Goal: Task Accomplishment & Management: Manage account settings

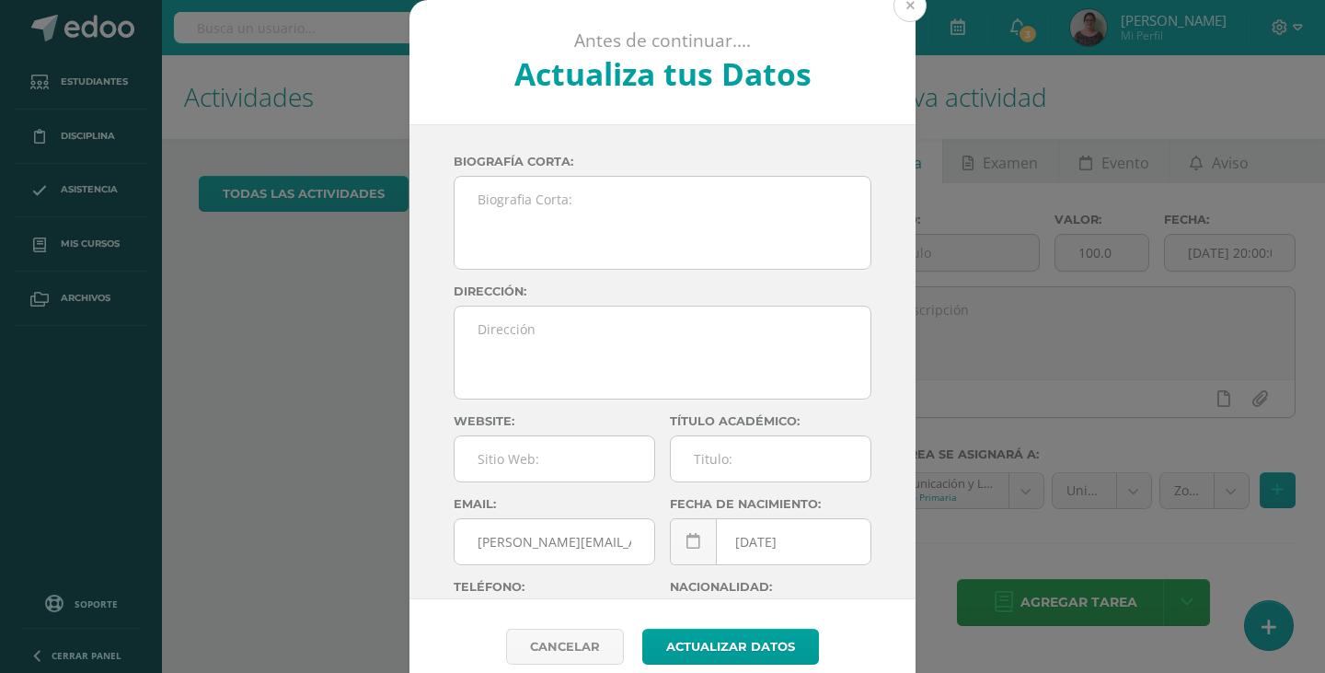
click at [906, 9] on button at bounding box center [910, 5] width 33 height 33
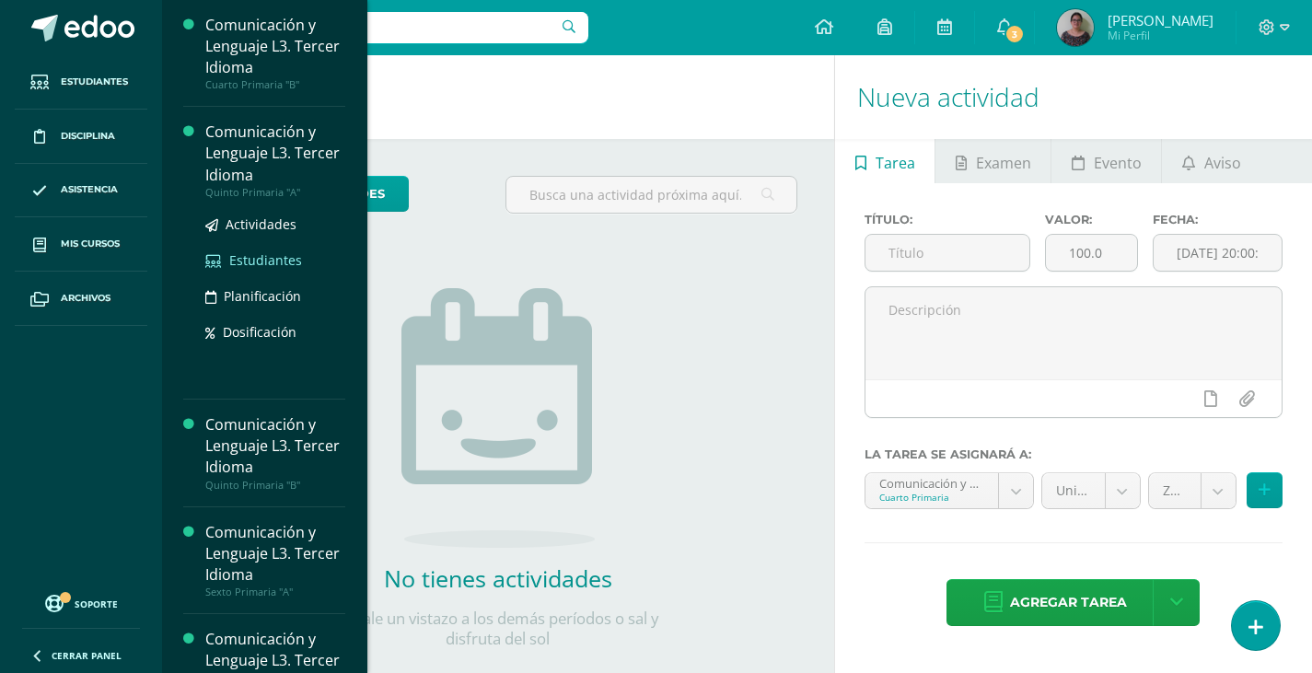
click at [250, 259] on span "Estudiantes" at bounding box center [265, 259] width 73 height 17
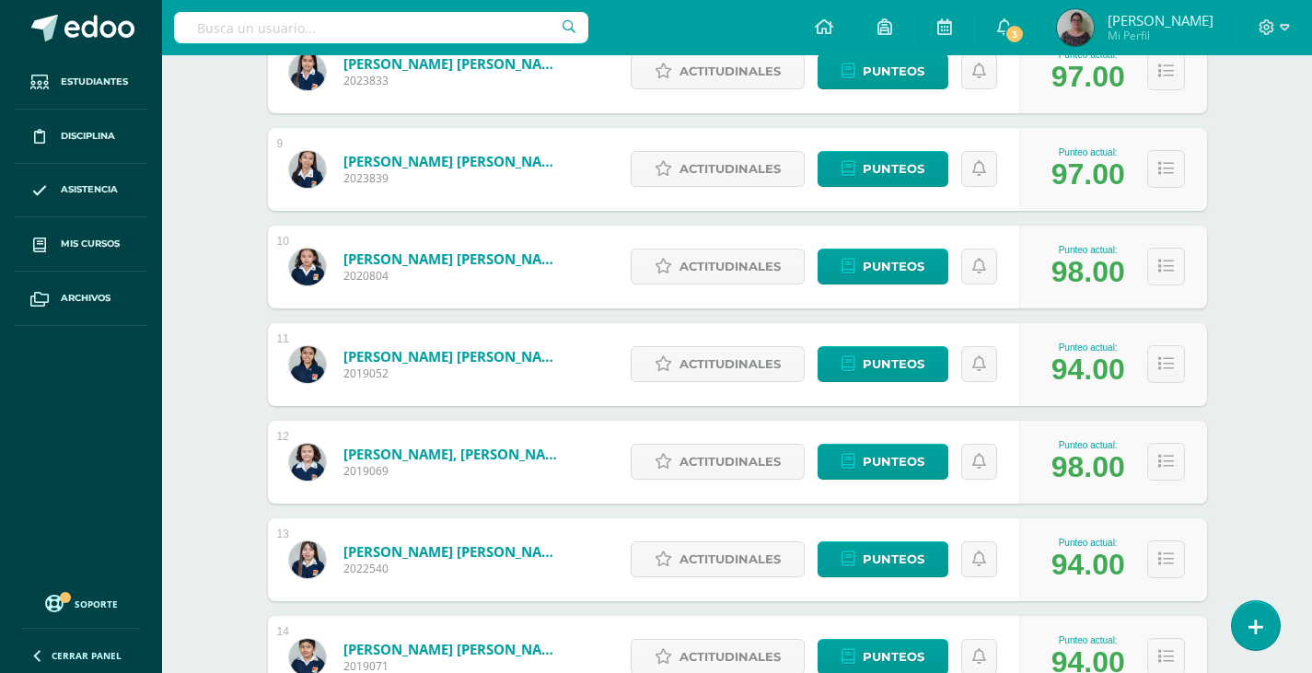
scroll to position [1044, 0]
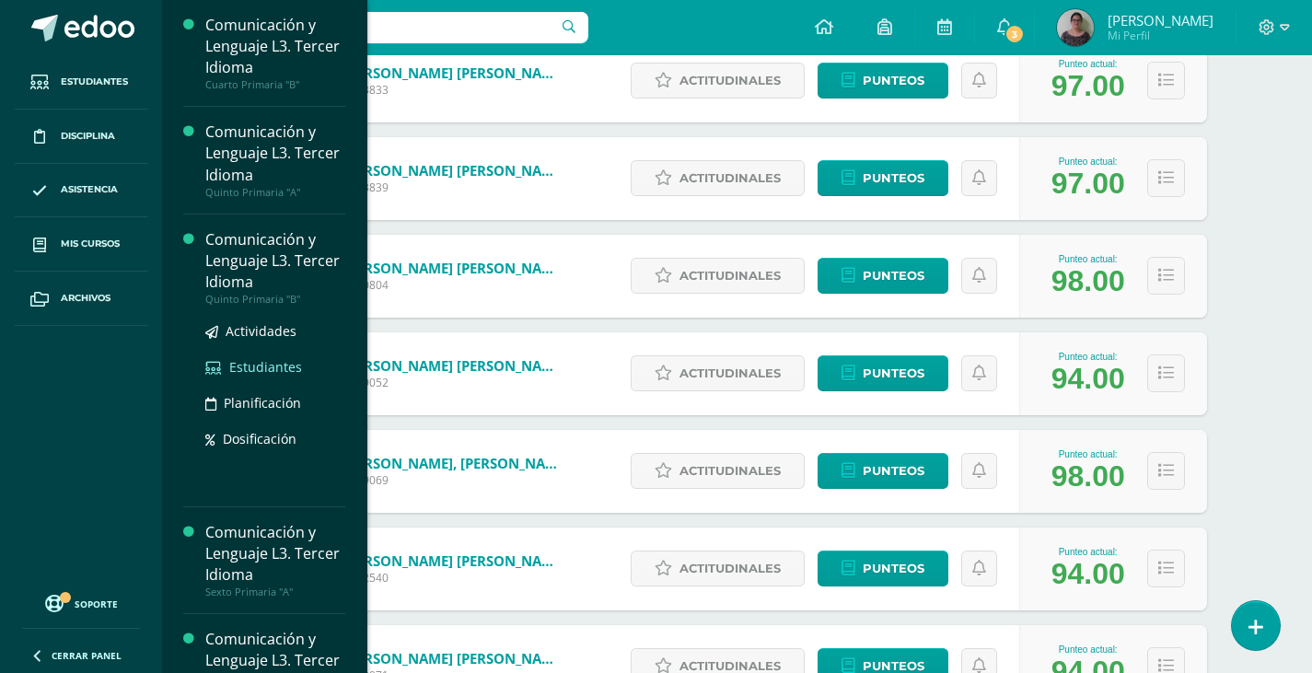
click at [262, 369] on span "Estudiantes" at bounding box center [265, 366] width 73 height 17
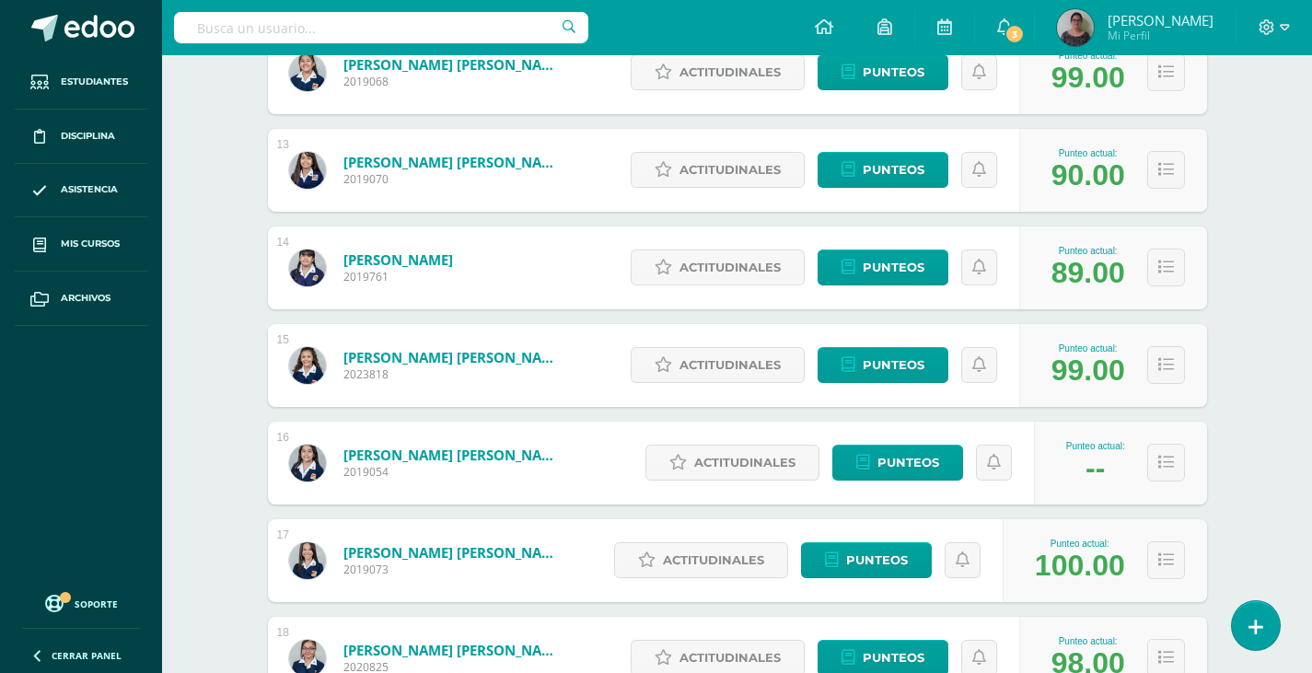
scroll to position [1473, 0]
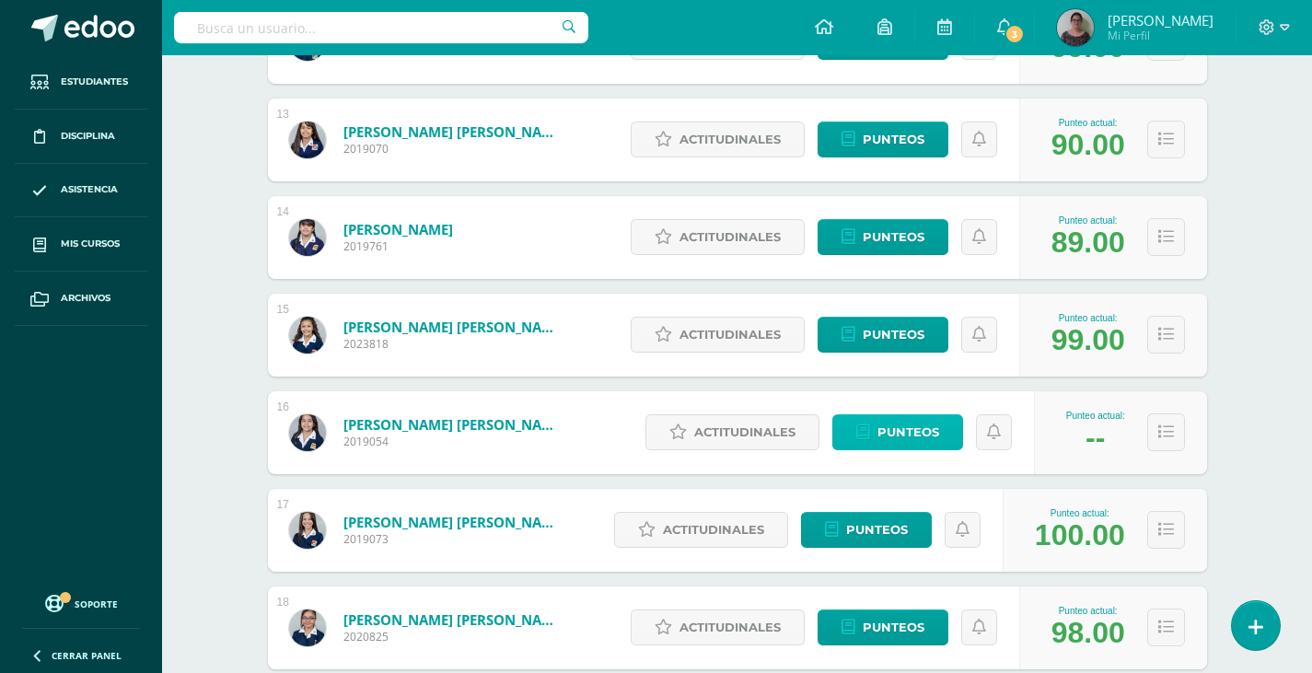
click at [891, 438] on span "Punteos" at bounding box center [908, 432] width 62 height 34
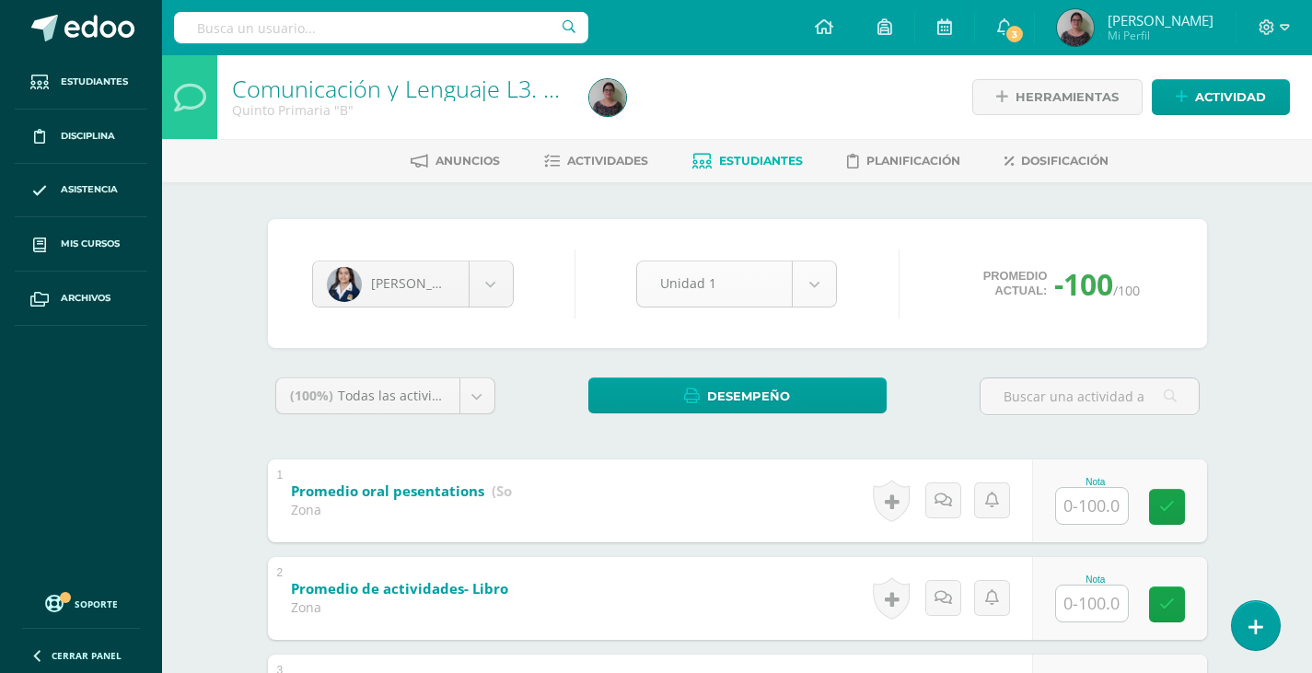
click at [814, 287] on body "Estudiantes Disciplina Asistencia Mis cursos Archivos Soporte Ayuda Reportar un…" at bounding box center [656, 527] width 1312 height 1055
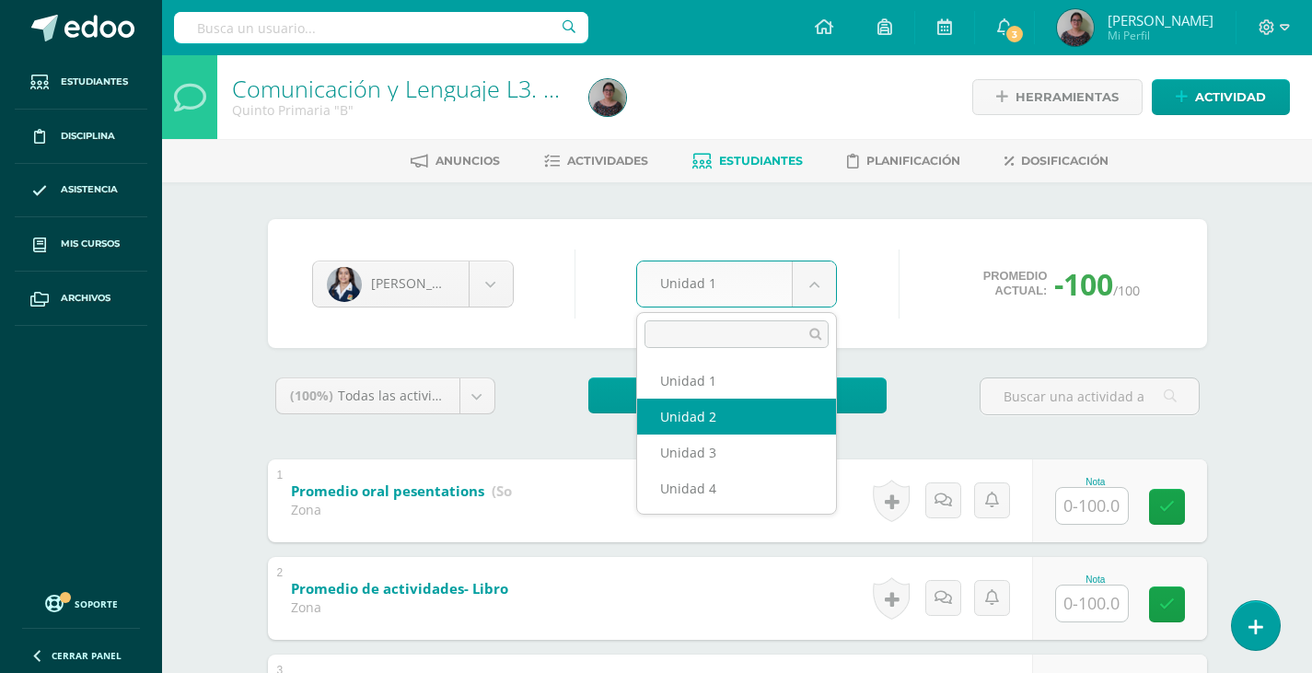
select select "Unidad 2"
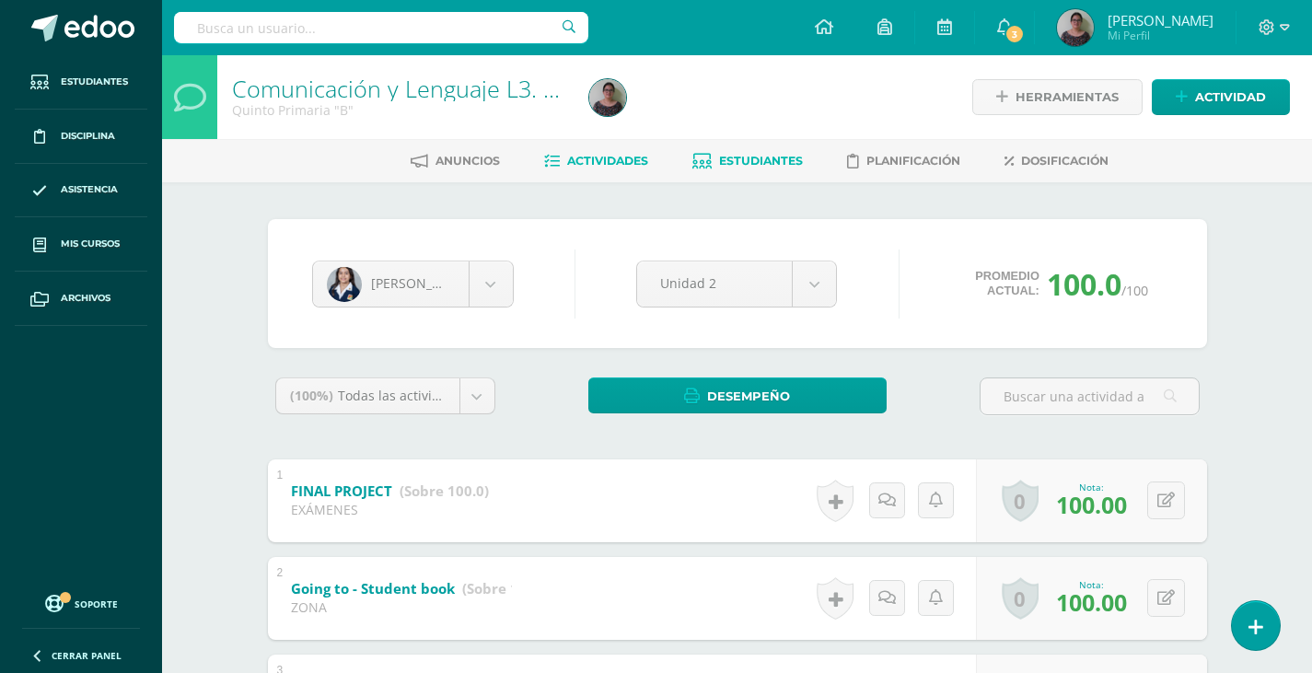
click at [634, 160] on span "Actividades" at bounding box center [607, 161] width 81 height 14
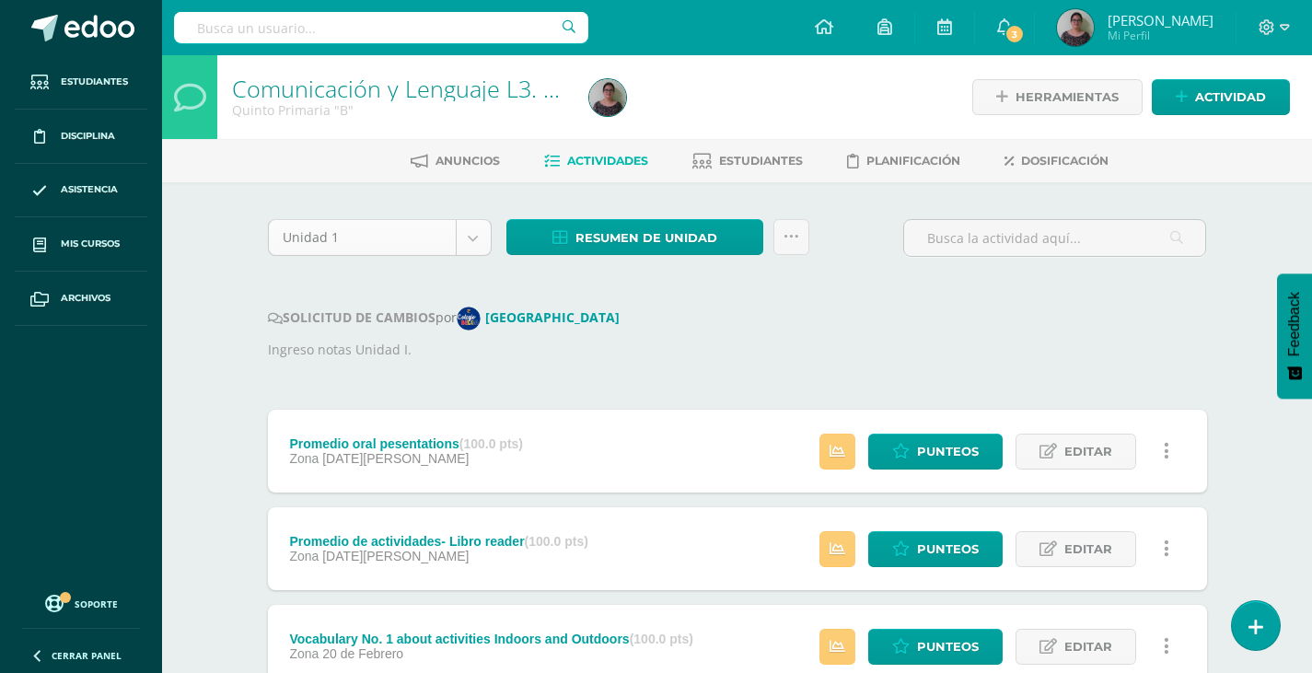
click at [472, 248] on body "Estudiantes Disciplina Asistencia Mis cursos Archivos Soporte Ayuda Reportar un…" at bounding box center [656, 502] width 1312 height 1005
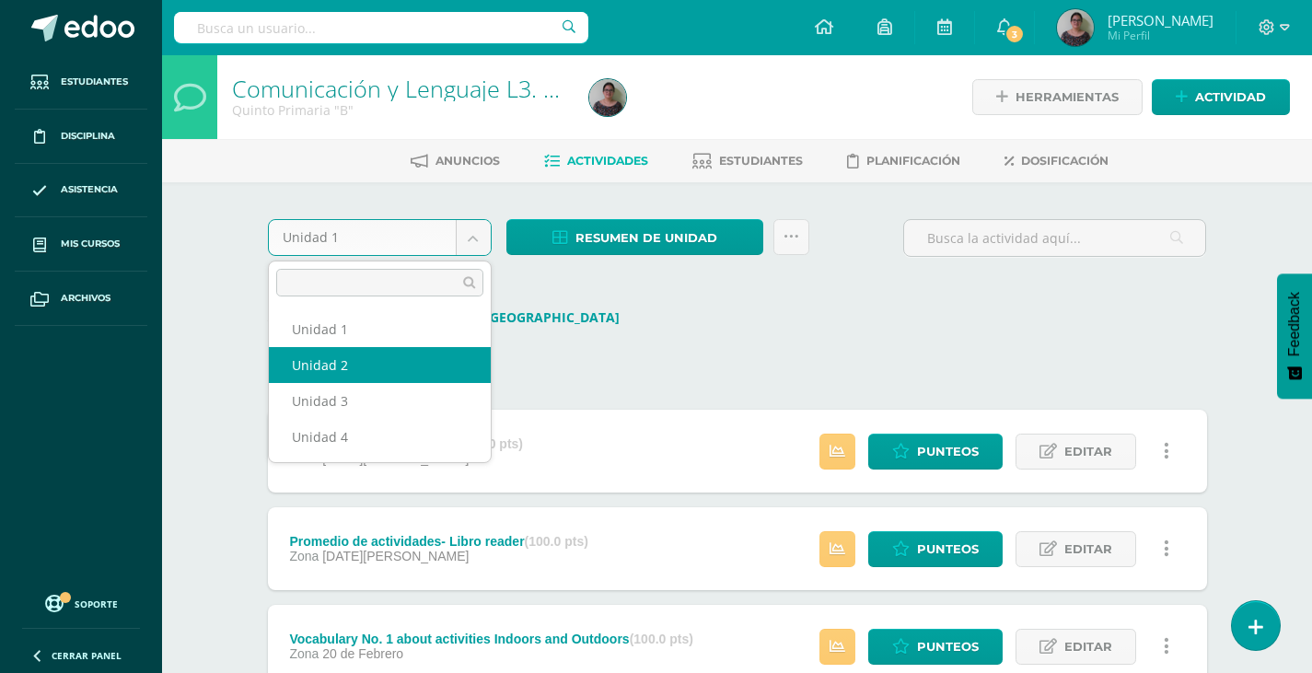
select select "Unidad 2"
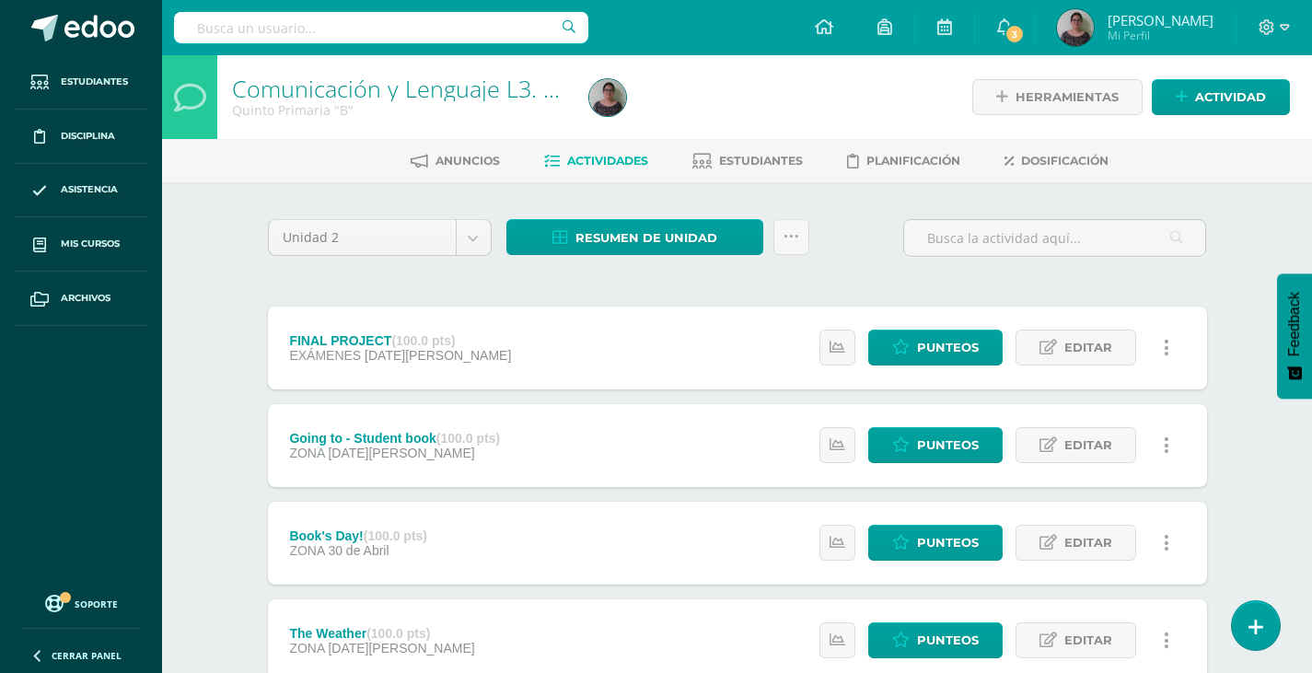
click at [762, 143] on div "Anuncios Actividades Estudiantes Planificación Dosificación" at bounding box center [759, 160] width 1194 height 43
click at [768, 155] on span "Estudiantes" at bounding box center [761, 161] width 84 height 14
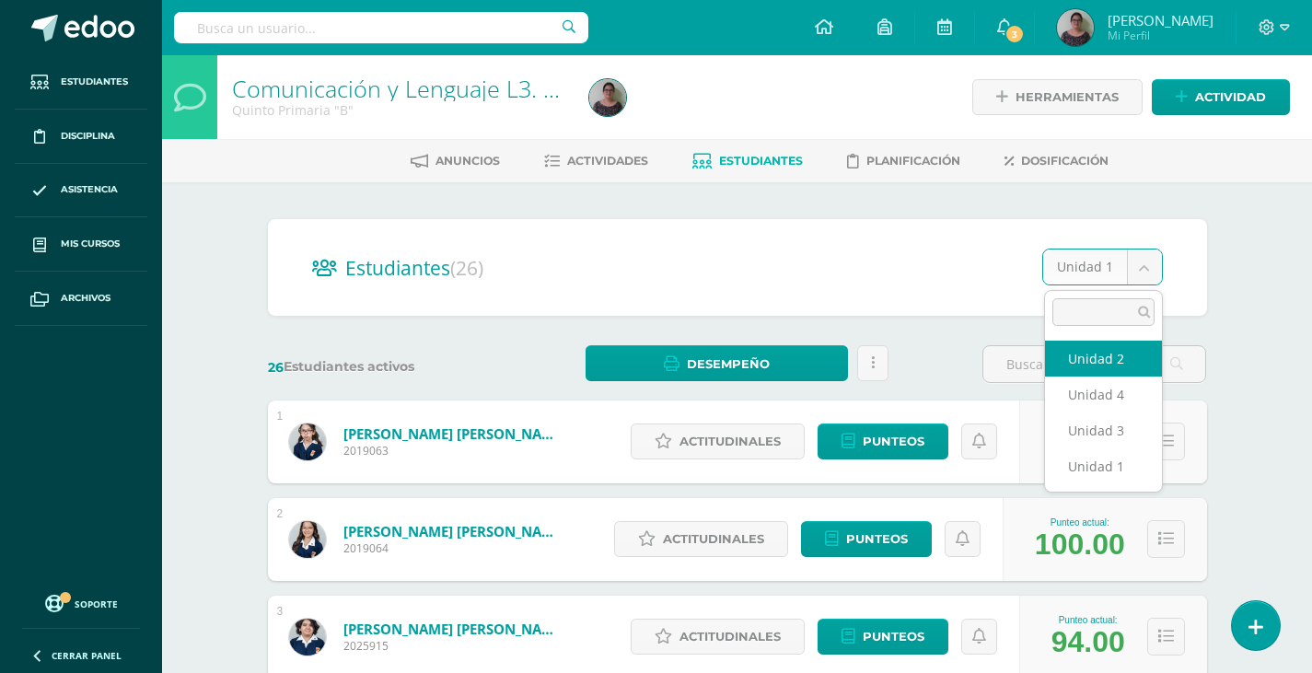
select select "/dashboard/teacher/section/4005/students/?unit=118107"
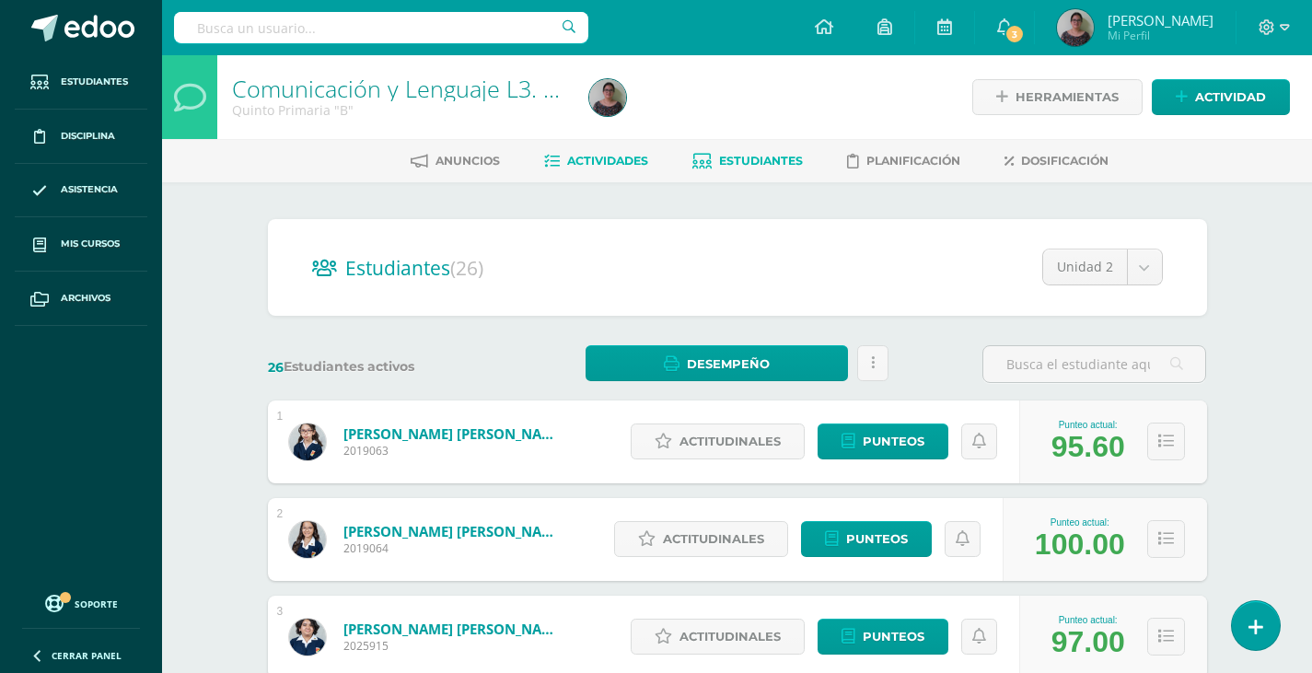
click at [589, 162] on span "Actividades" at bounding box center [607, 161] width 81 height 14
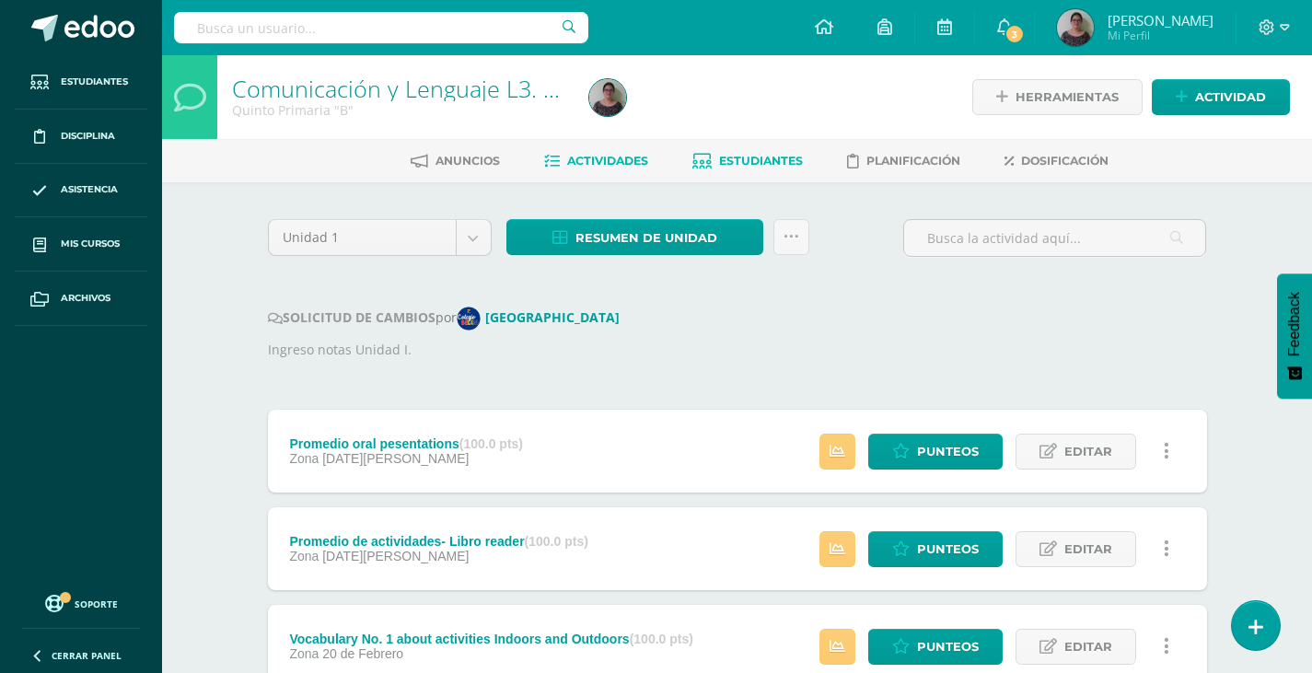
click at [756, 157] on span "Estudiantes" at bounding box center [761, 161] width 84 height 14
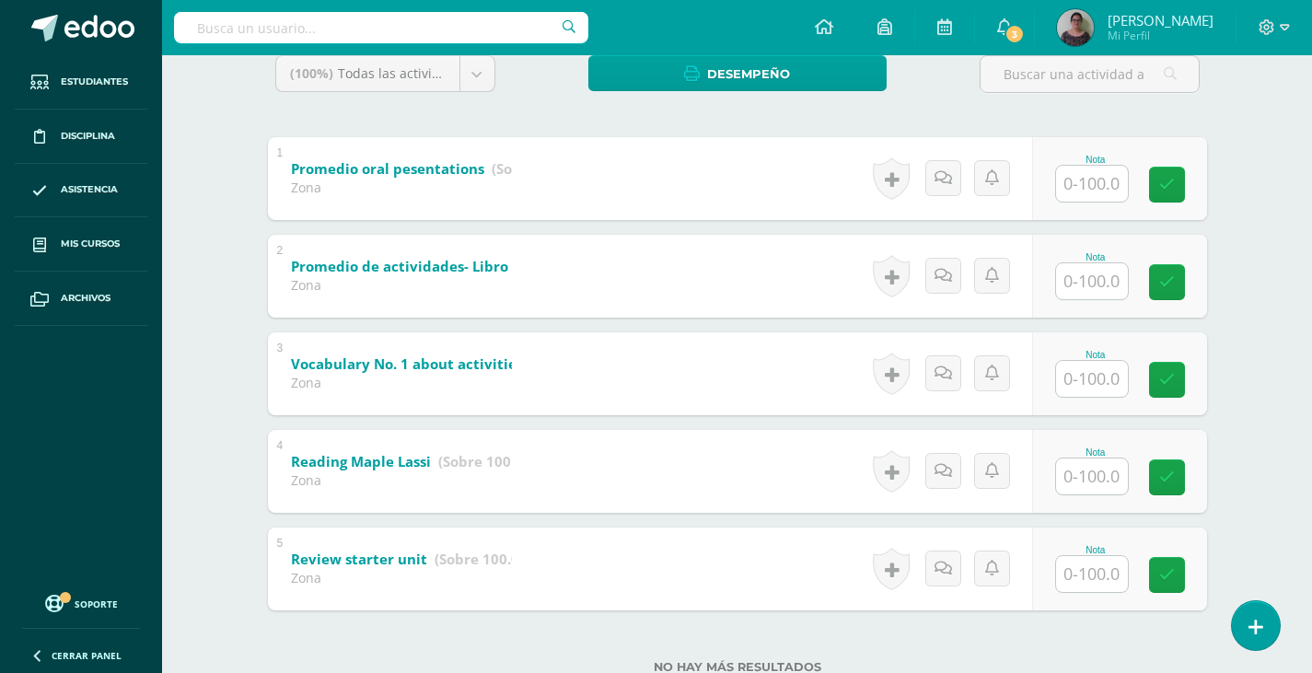
scroll to position [198, 0]
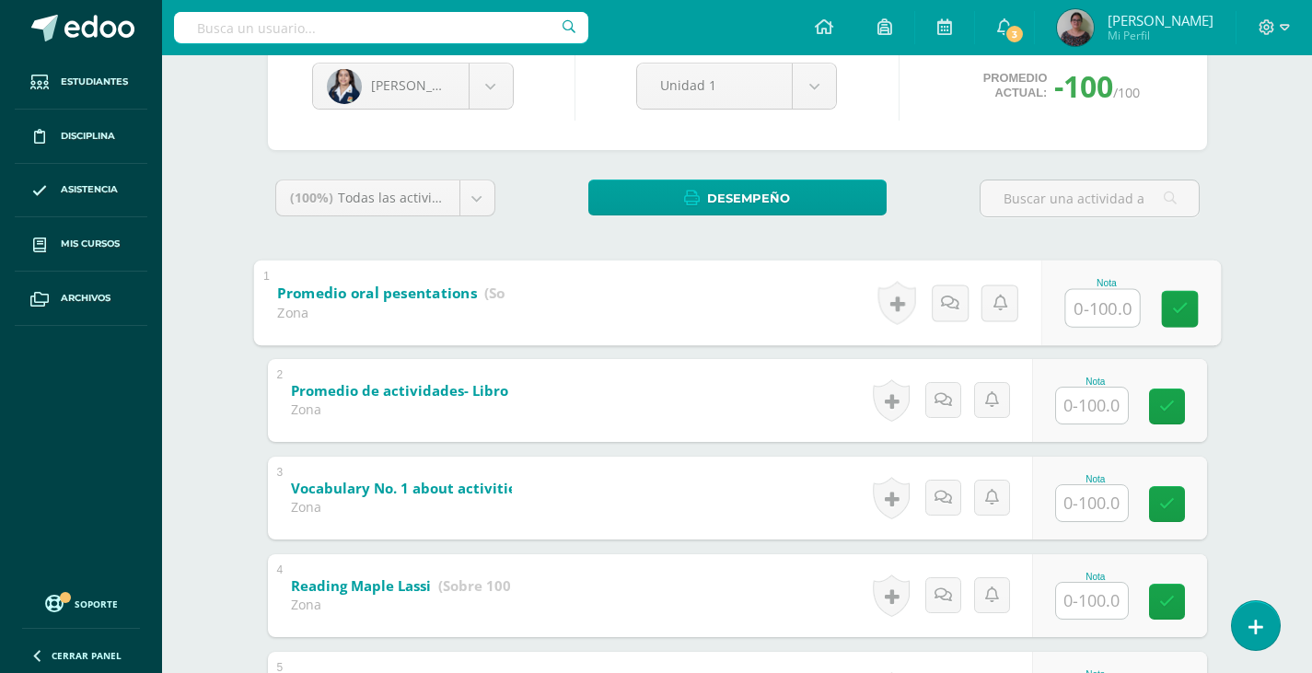
click at [1097, 307] on input "text" at bounding box center [1102, 307] width 74 height 37
type input "100"
click at [1181, 316] on icon at bounding box center [1179, 309] width 17 height 16
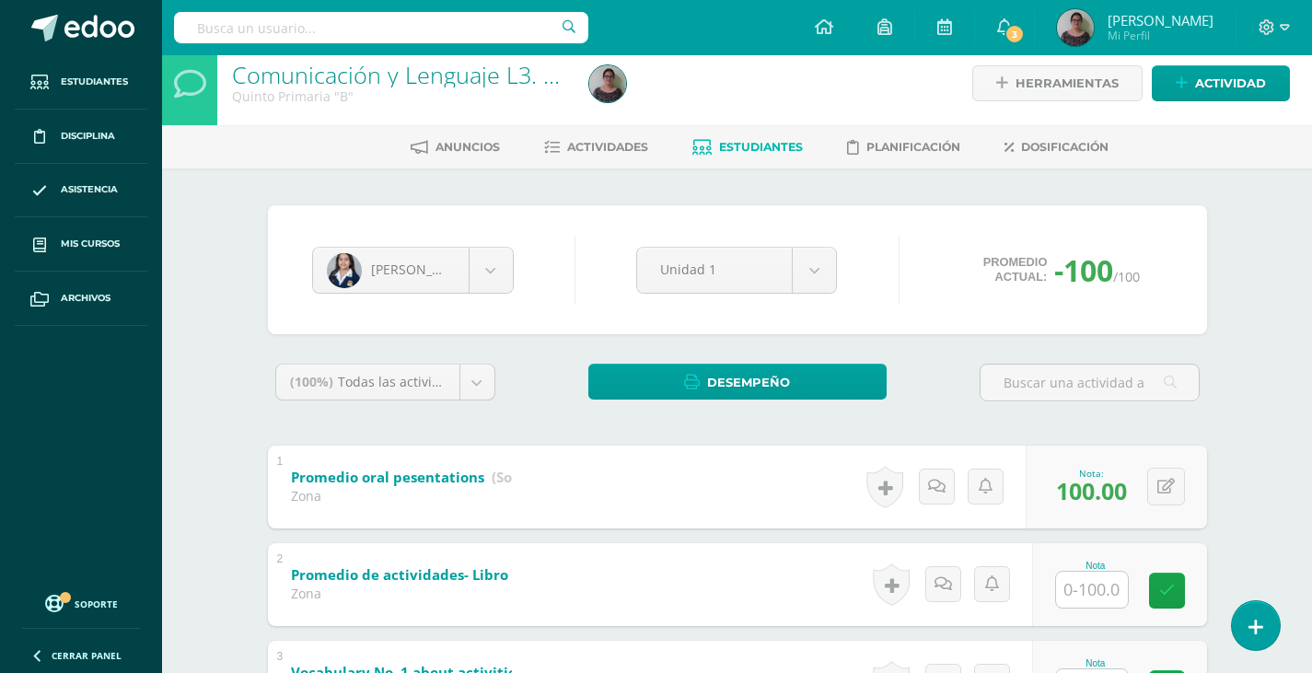
scroll to position [0, 0]
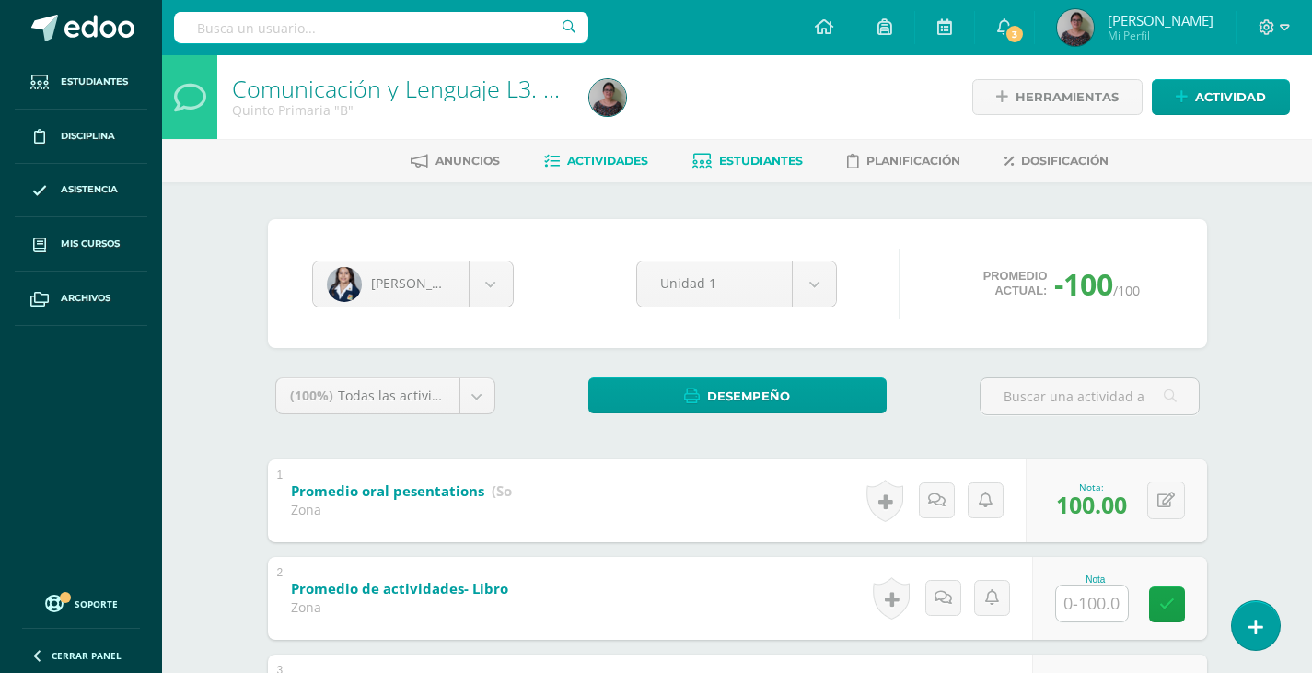
click at [587, 163] on span "Actividades" at bounding box center [607, 161] width 81 height 14
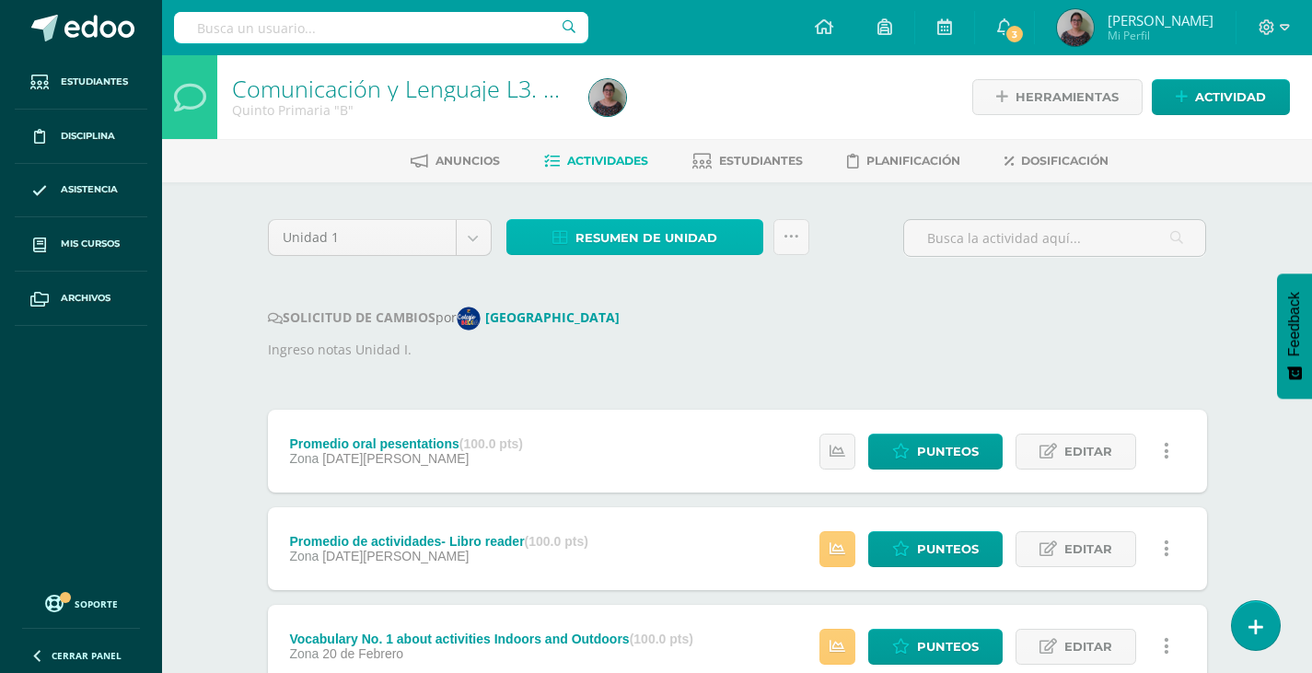
click at [602, 237] on span "Resumen de unidad" at bounding box center [646, 238] width 142 height 34
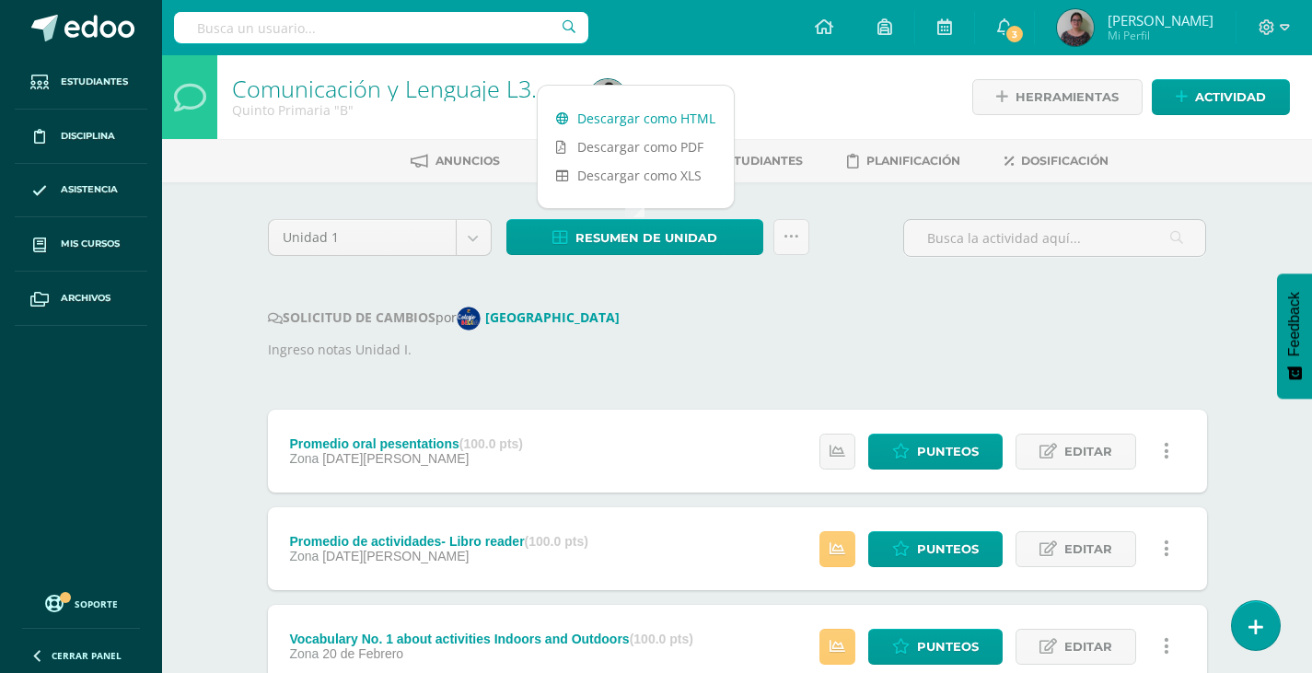
click at [594, 121] on link "Descargar como HTML" at bounding box center [635, 118] width 196 height 29
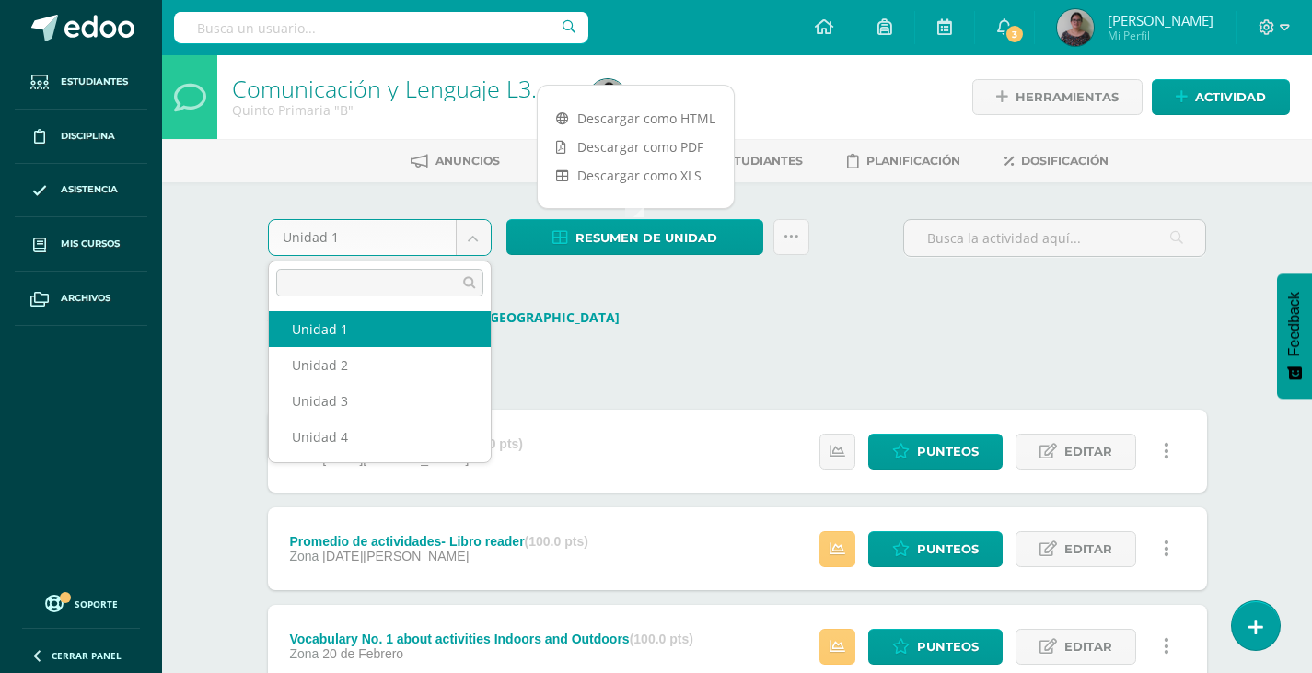
click at [477, 242] on body "Estudiantes Disciplina Asistencia Mis cursos Archivos Soporte Ayuda Reportar un…" at bounding box center [656, 502] width 1312 height 1005
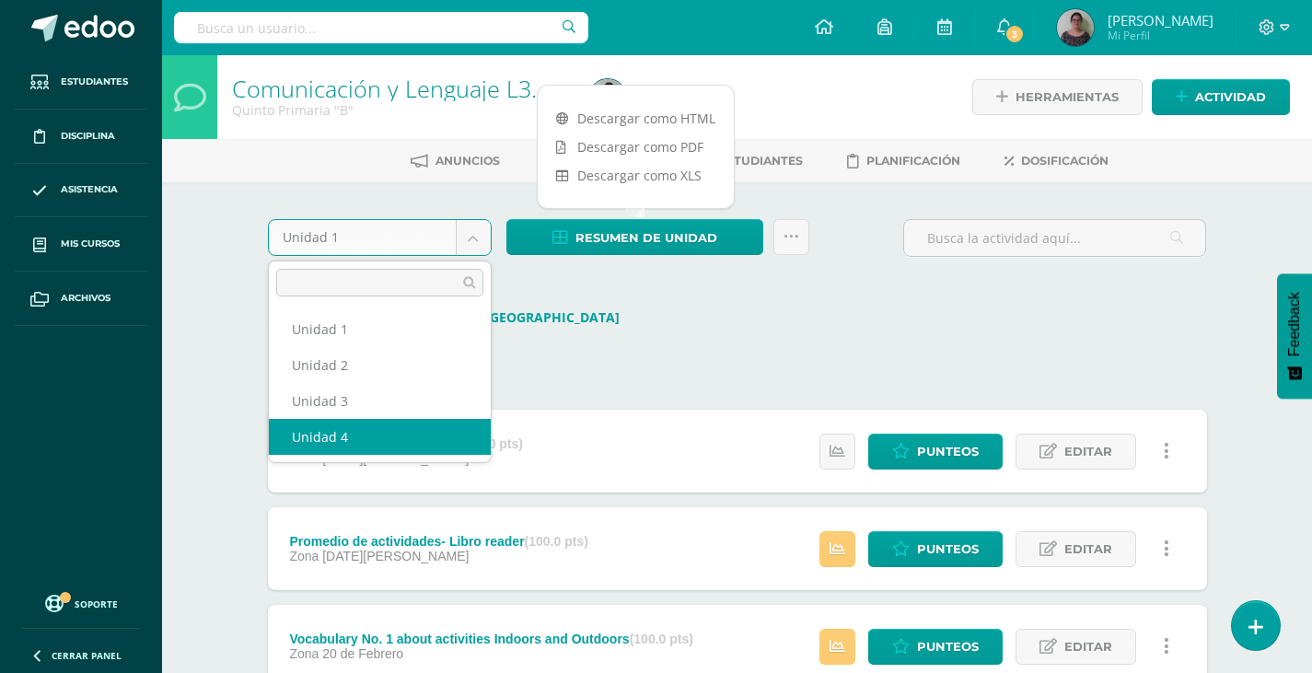
select select "Unidad 4"
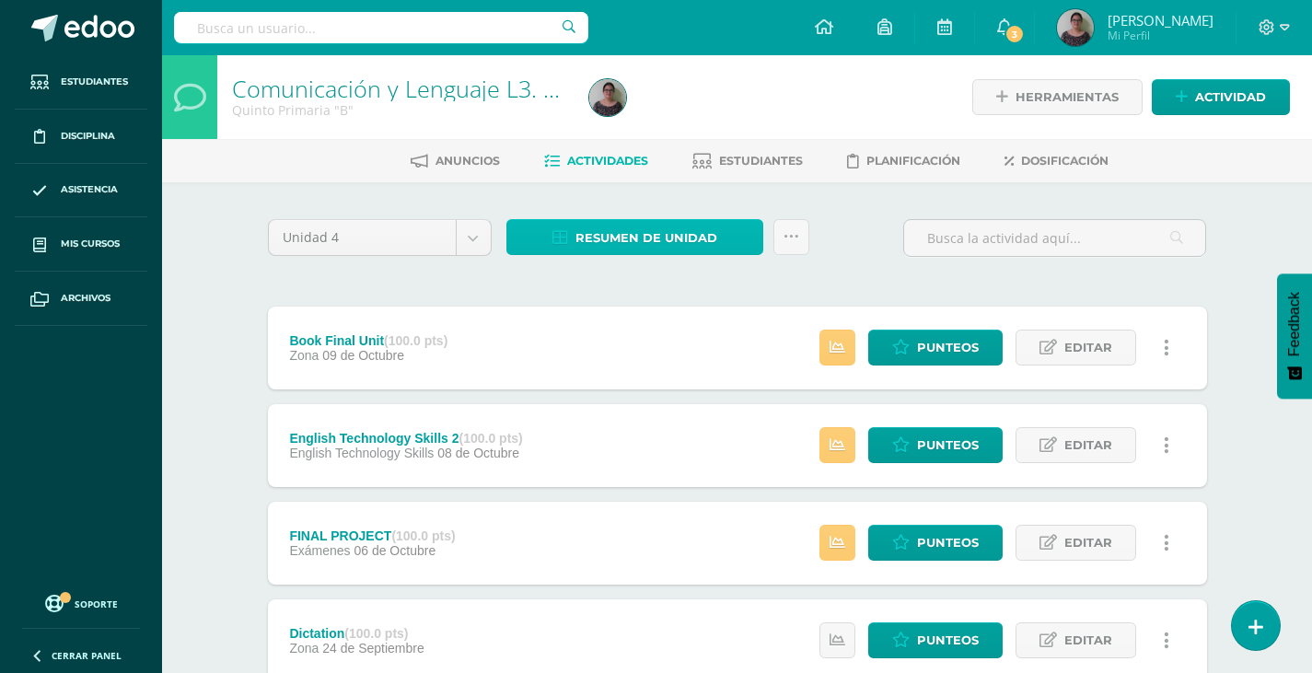
click at [636, 233] on span "Resumen de unidad" at bounding box center [646, 238] width 142 height 34
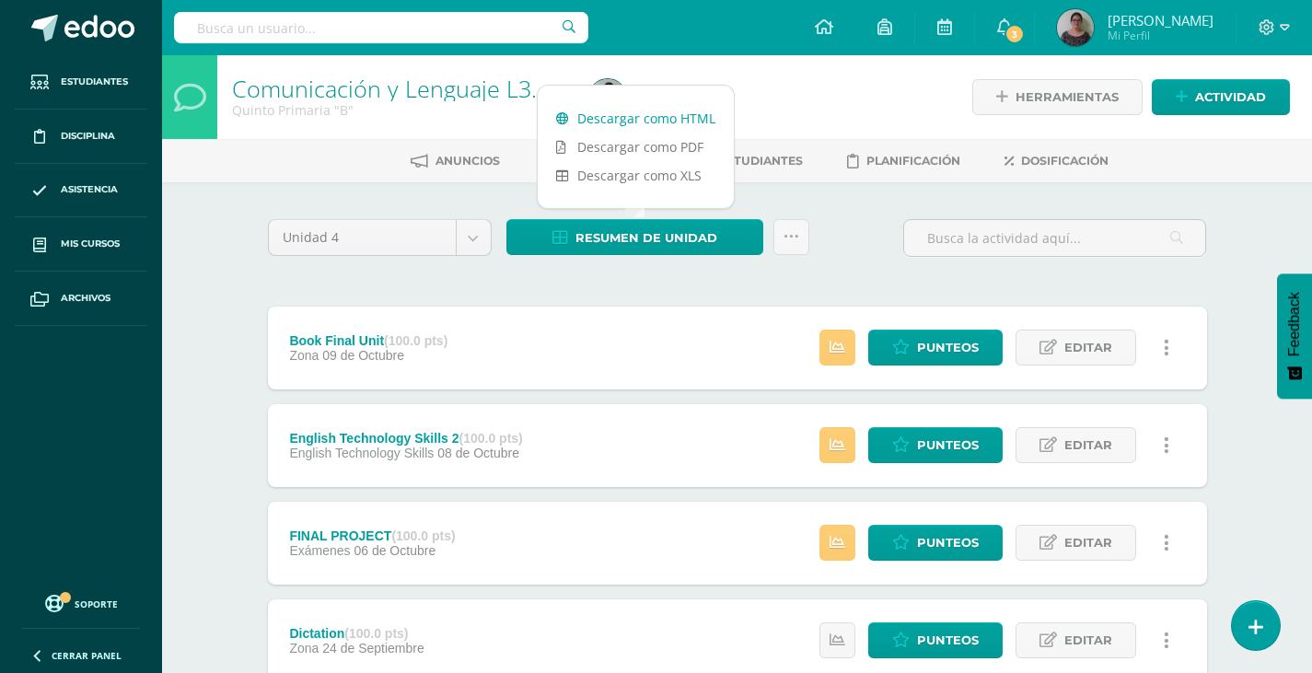
click at [642, 117] on link "Descargar como HTML" at bounding box center [635, 118] width 196 height 29
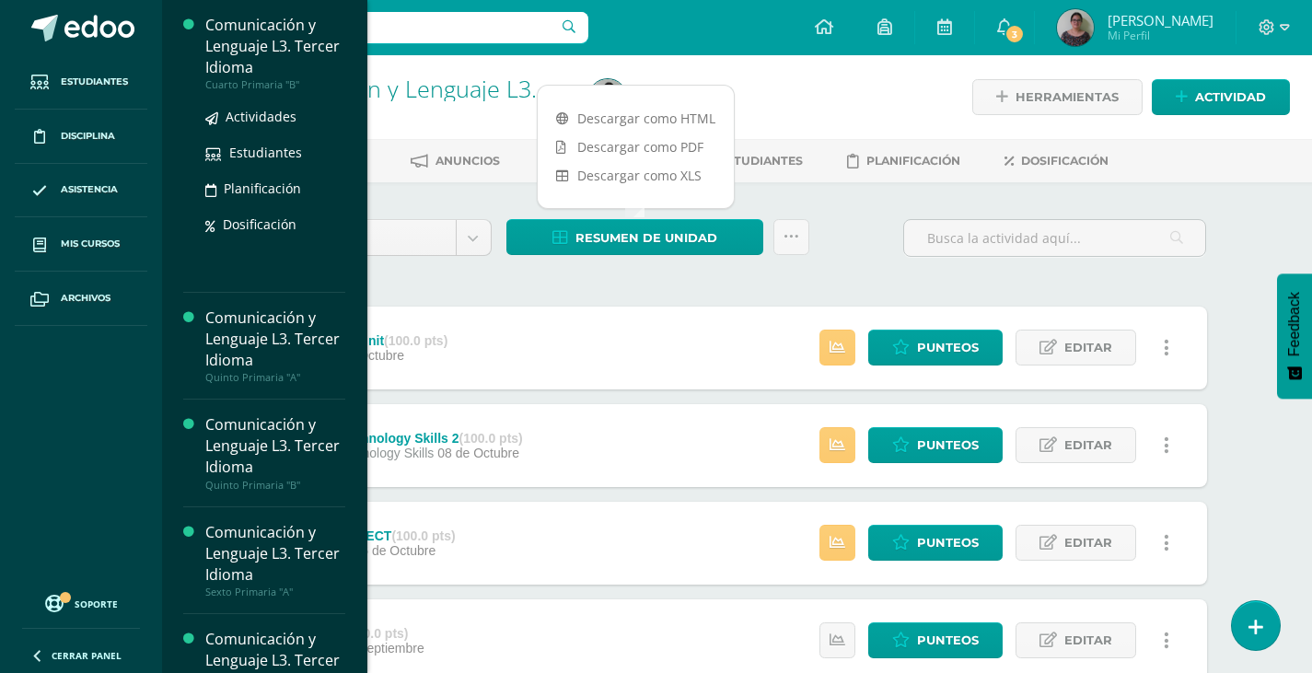
click at [247, 140] on ul "Actividades Estudiantes Planificación Dosificación" at bounding box center [275, 170] width 140 height 129
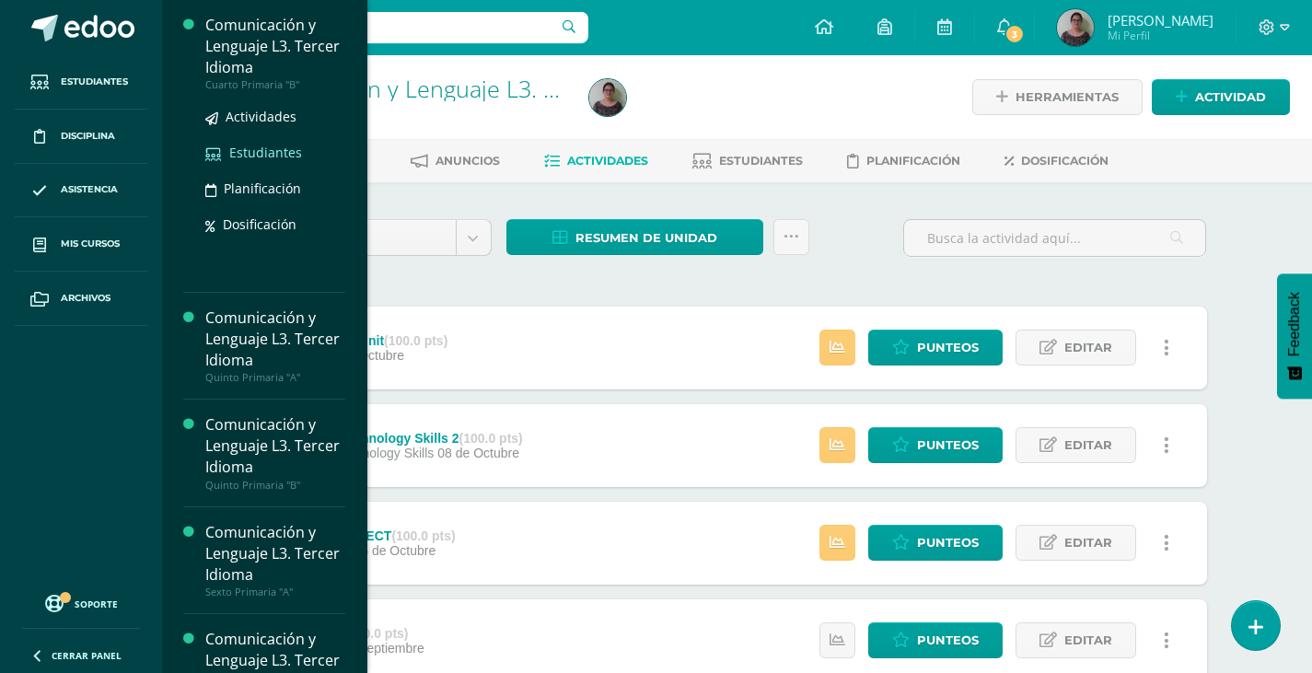
click at [244, 153] on span "Estudiantes" at bounding box center [265, 152] width 73 height 17
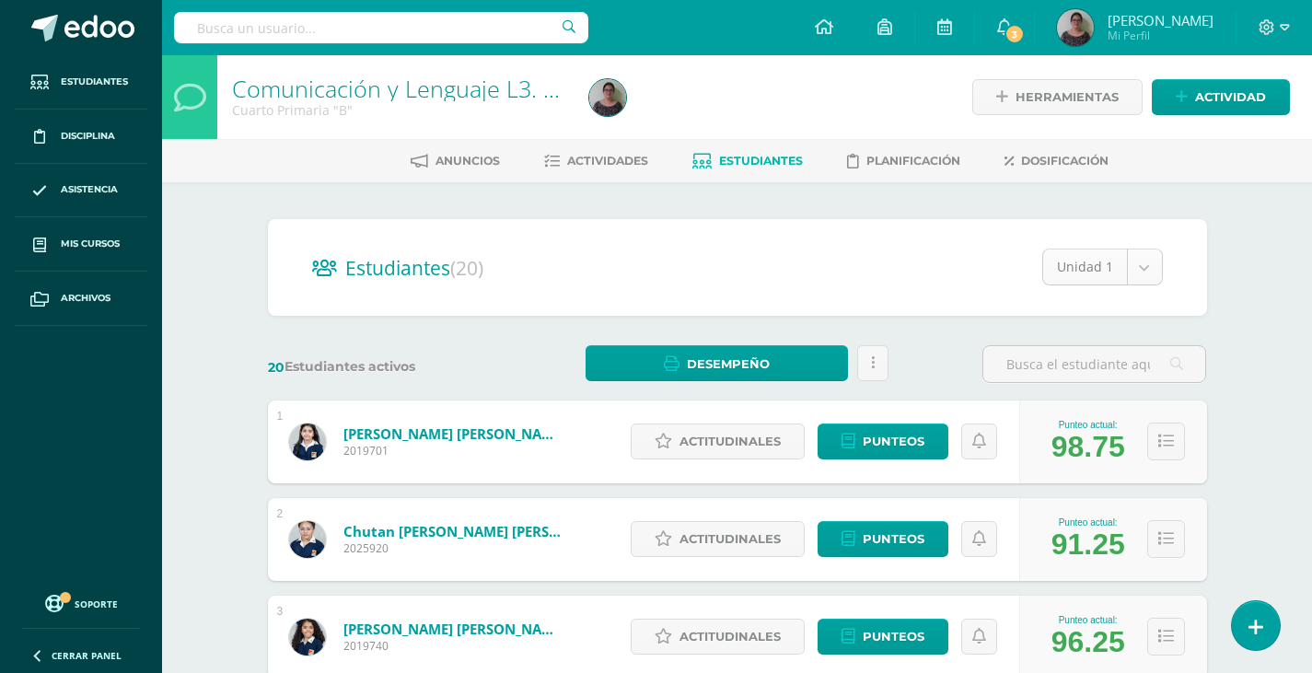
click at [600, 157] on span "Actividades" at bounding box center [607, 161] width 81 height 14
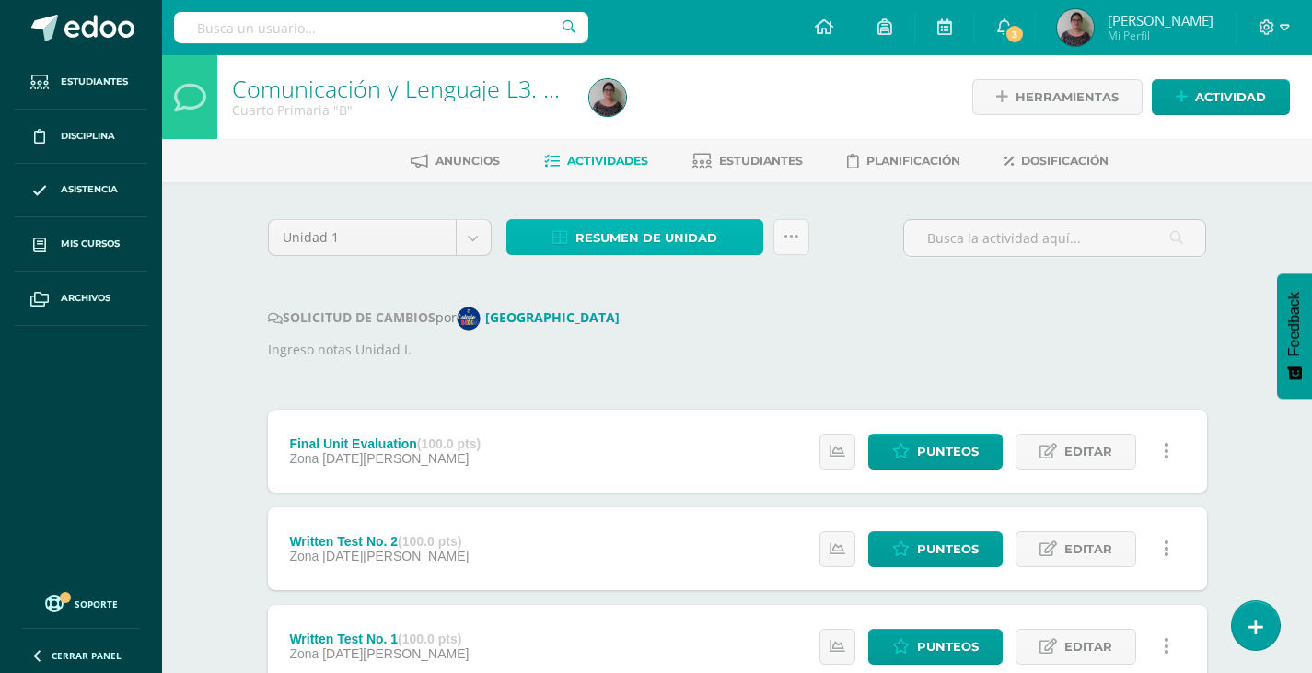
click at [657, 246] on span "Resumen de unidad" at bounding box center [646, 238] width 142 height 34
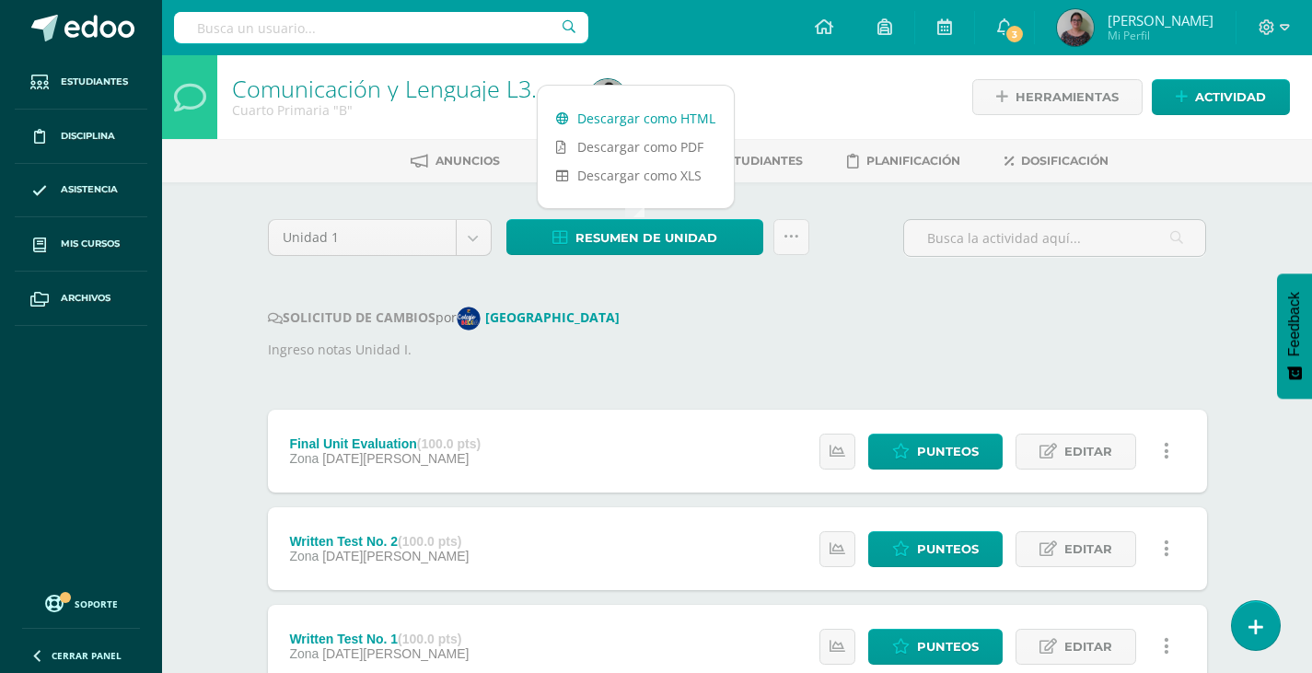
click at [619, 117] on link "Descargar como HTML" at bounding box center [635, 118] width 196 height 29
click at [467, 233] on body "Estudiantes Disciplina Asistencia Mis cursos Archivos Soporte Ayuda Reportar un…" at bounding box center [656, 649] width 1312 height 1298
click at [474, 245] on body "Estudiantes Disciplina Asistencia Mis cursos Archivos Soporte Ayuda Reportar un…" at bounding box center [656, 649] width 1312 height 1298
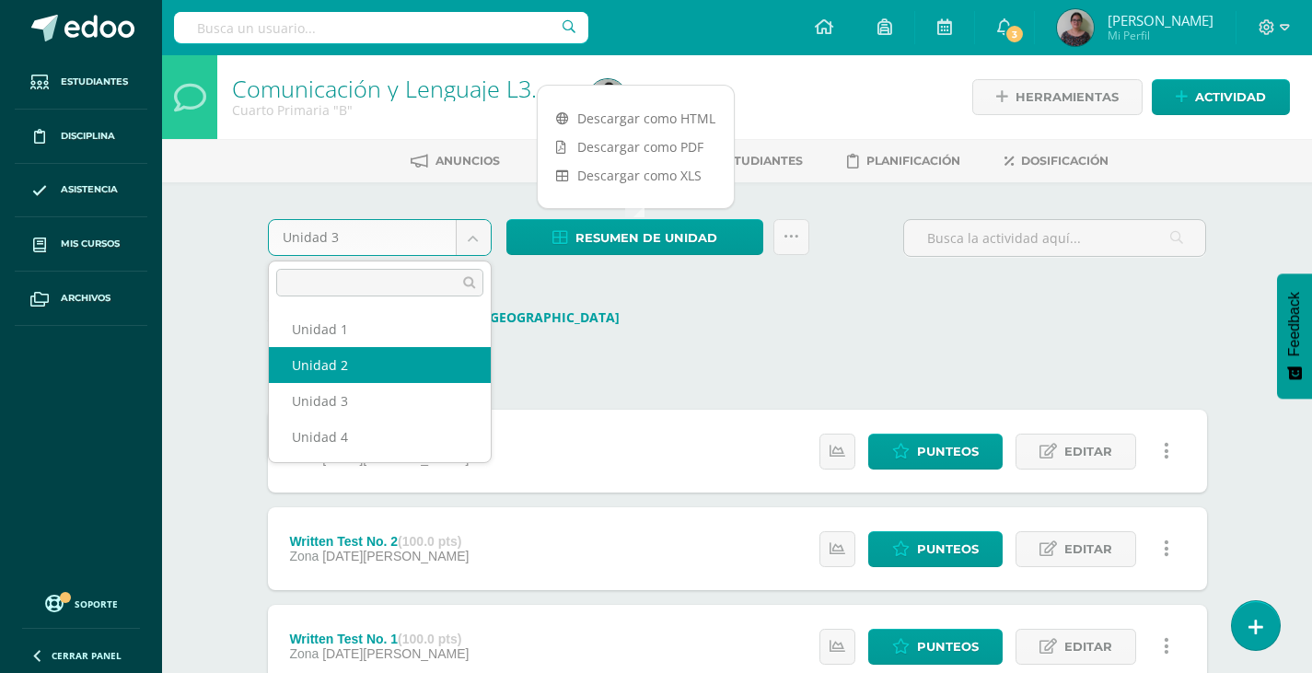
select select "Unidad 2"
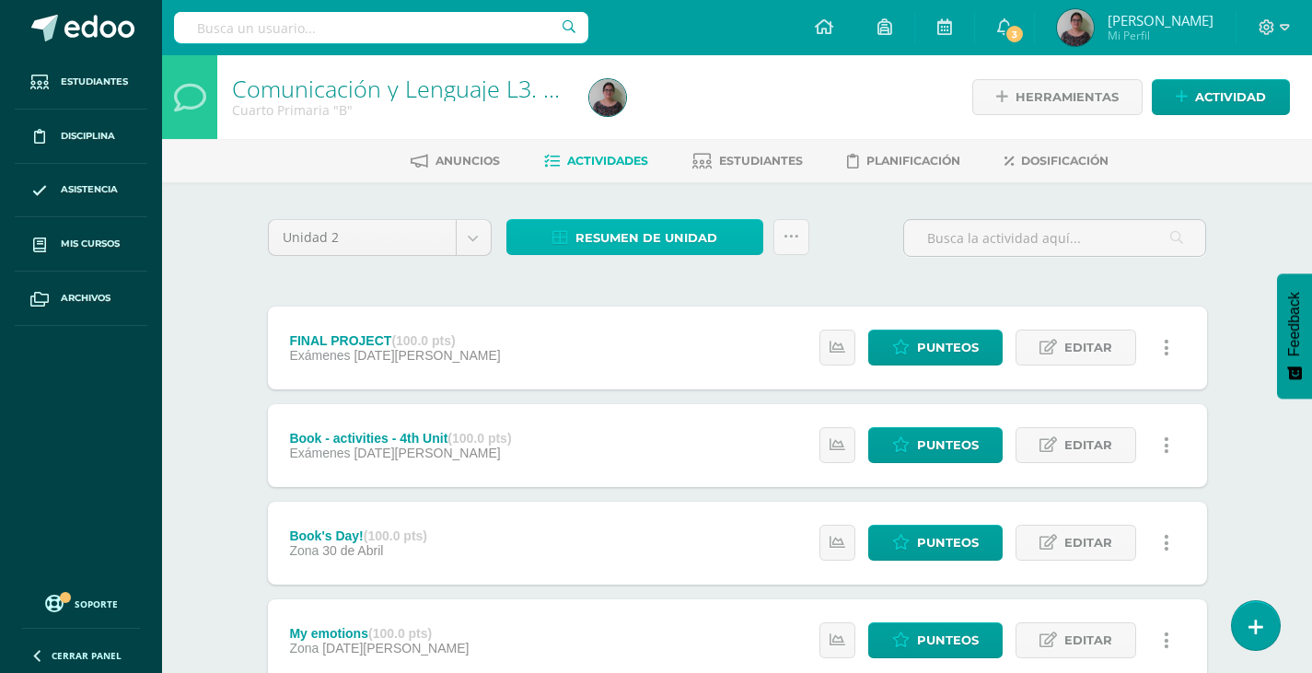
click at [643, 243] on span "Resumen de unidad" at bounding box center [646, 238] width 142 height 34
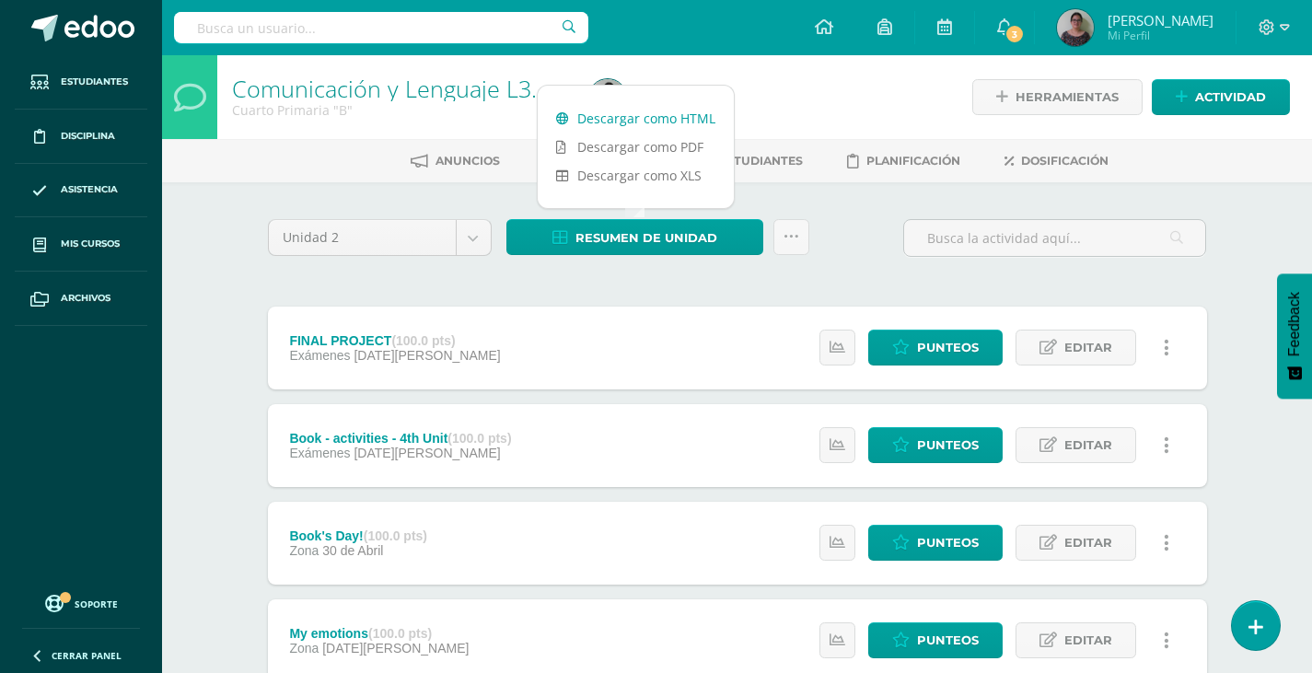
click at [647, 117] on link "Descargar como HTML" at bounding box center [635, 118] width 196 height 29
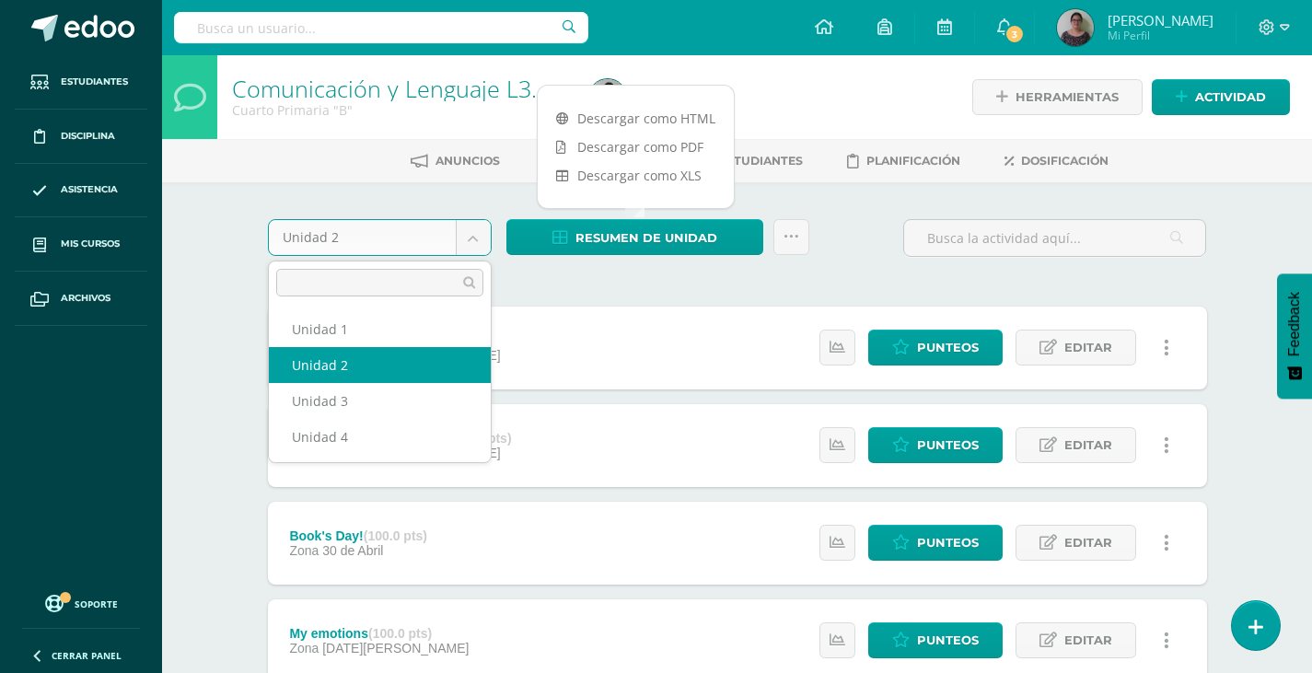
click at [477, 228] on body "Estudiantes Disciplina Asistencia Mis cursos Archivos Soporte Ayuda Reportar un…" at bounding box center [656, 500] width 1312 height 1000
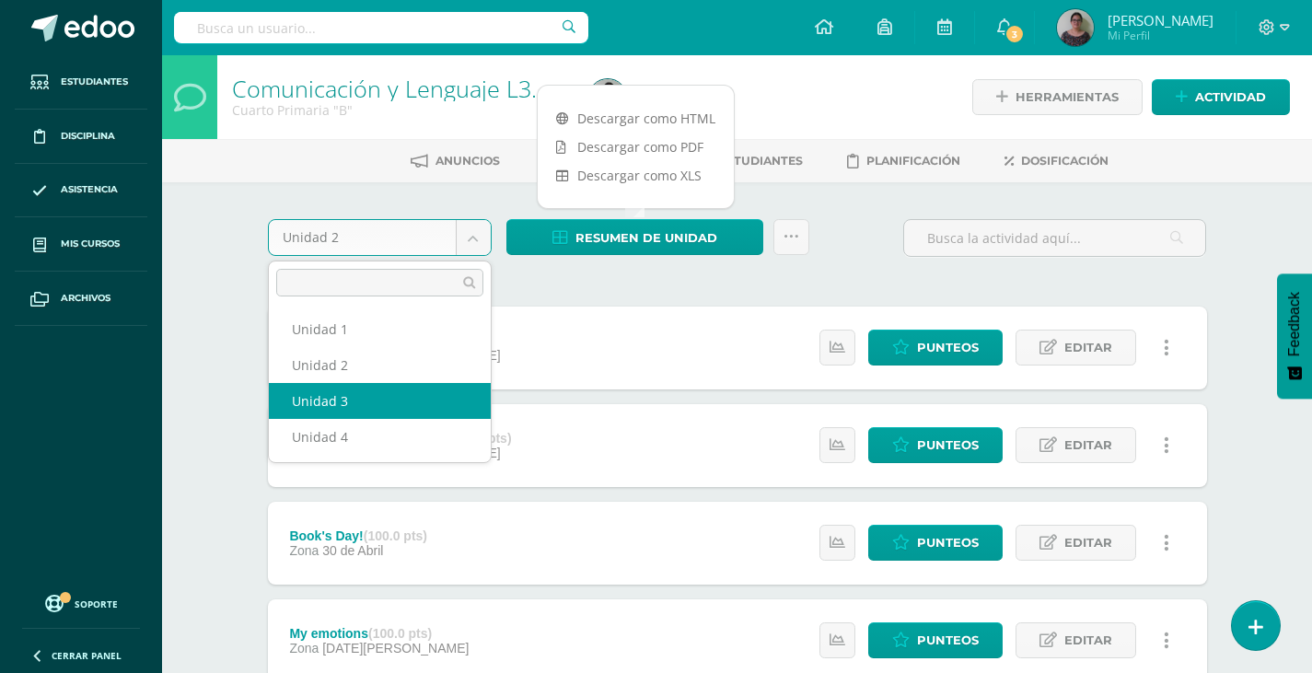
select select "Unidad 3"
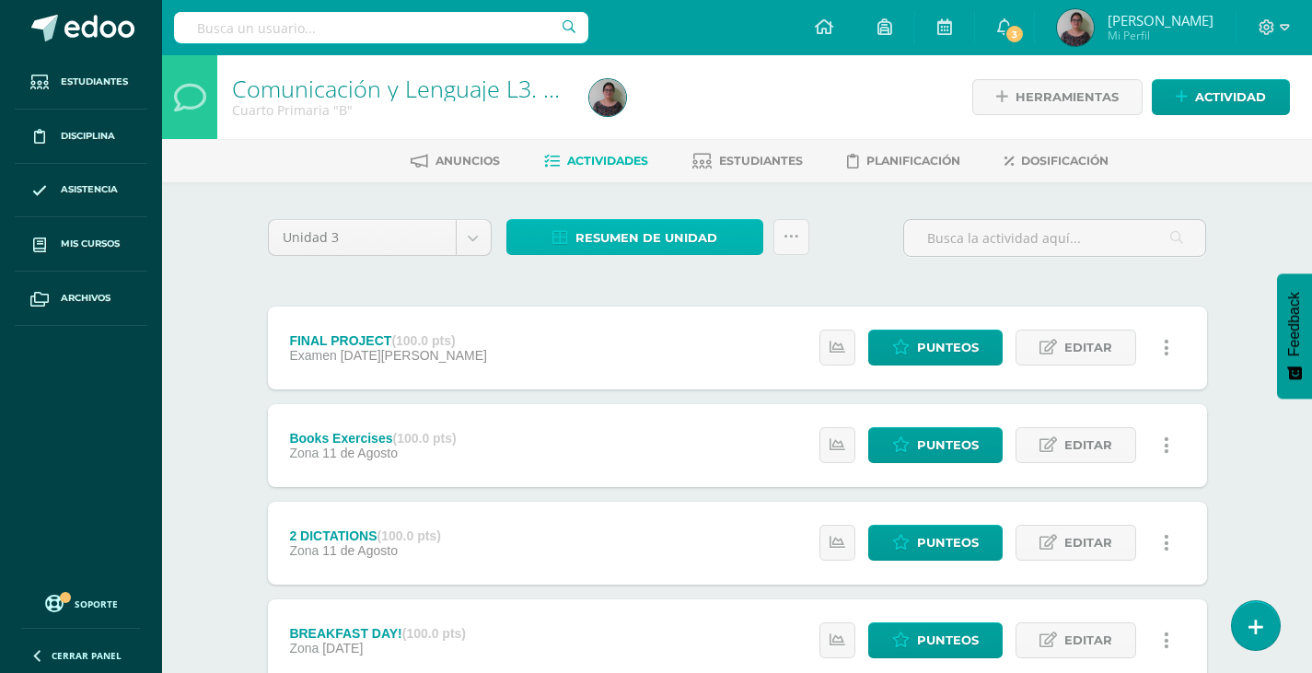
click at [635, 229] on span "Resumen de unidad" at bounding box center [646, 238] width 142 height 34
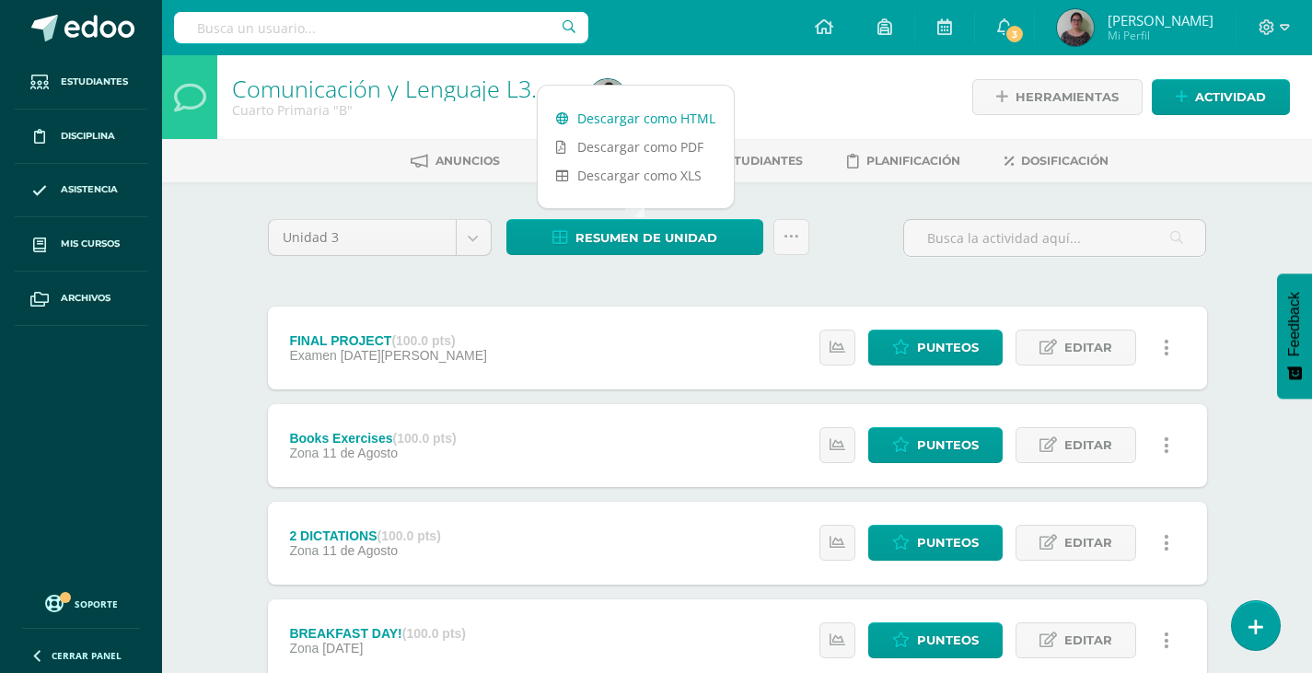
click at [622, 117] on link "Descargar como HTML" at bounding box center [635, 118] width 196 height 29
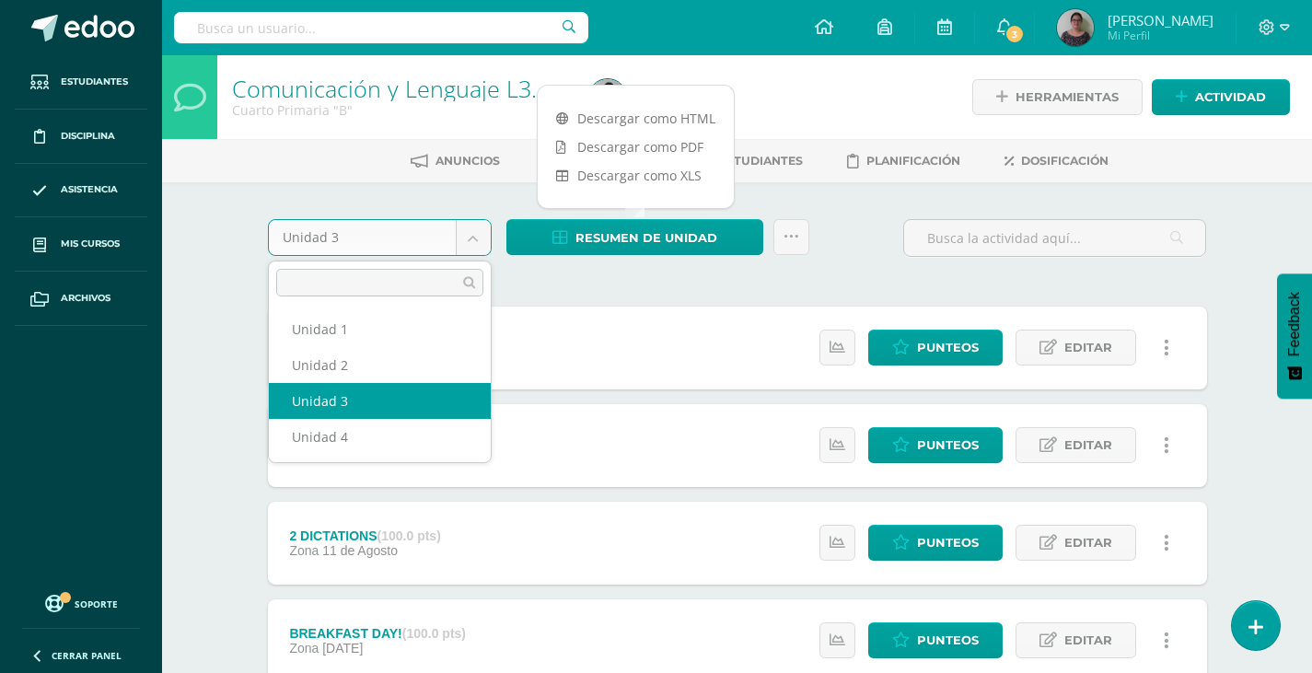
click at [475, 228] on body "Estudiantes Disciplina Asistencia Mis cursos Archivos Soporte Ayuda Reportar un…" at bounding box center [656, 548] width 1312 height 1097
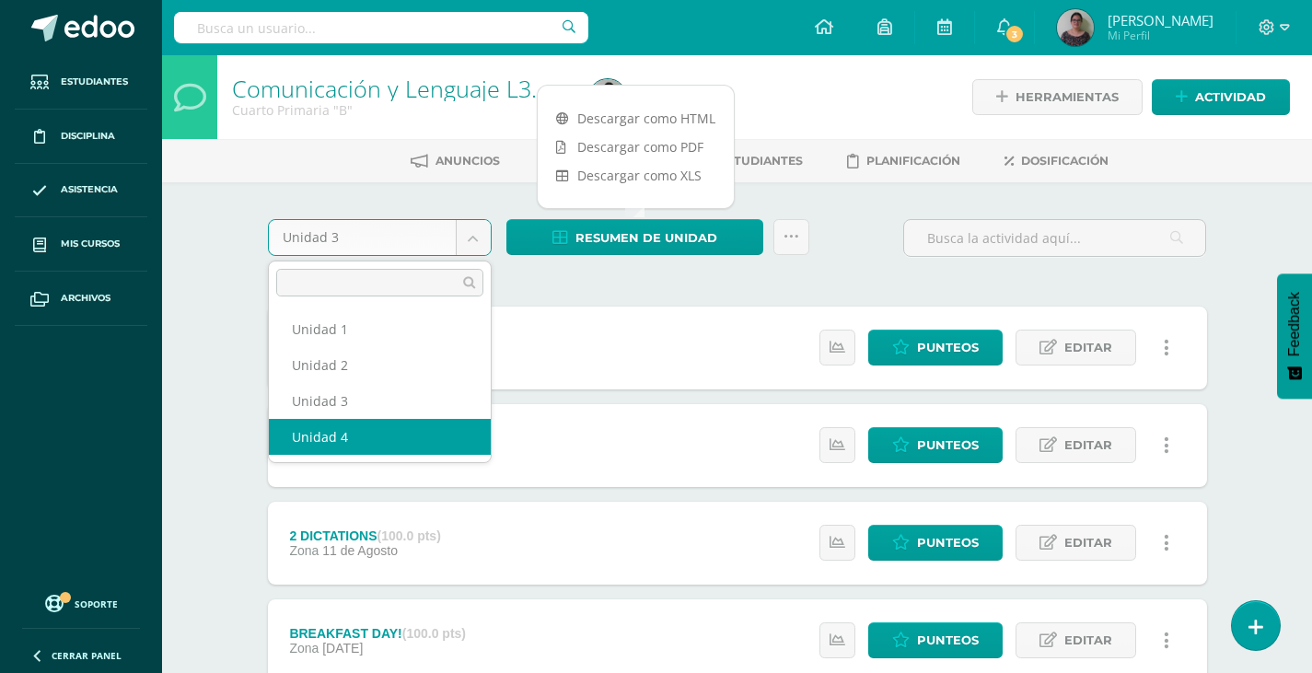
select select "Unidad 4"
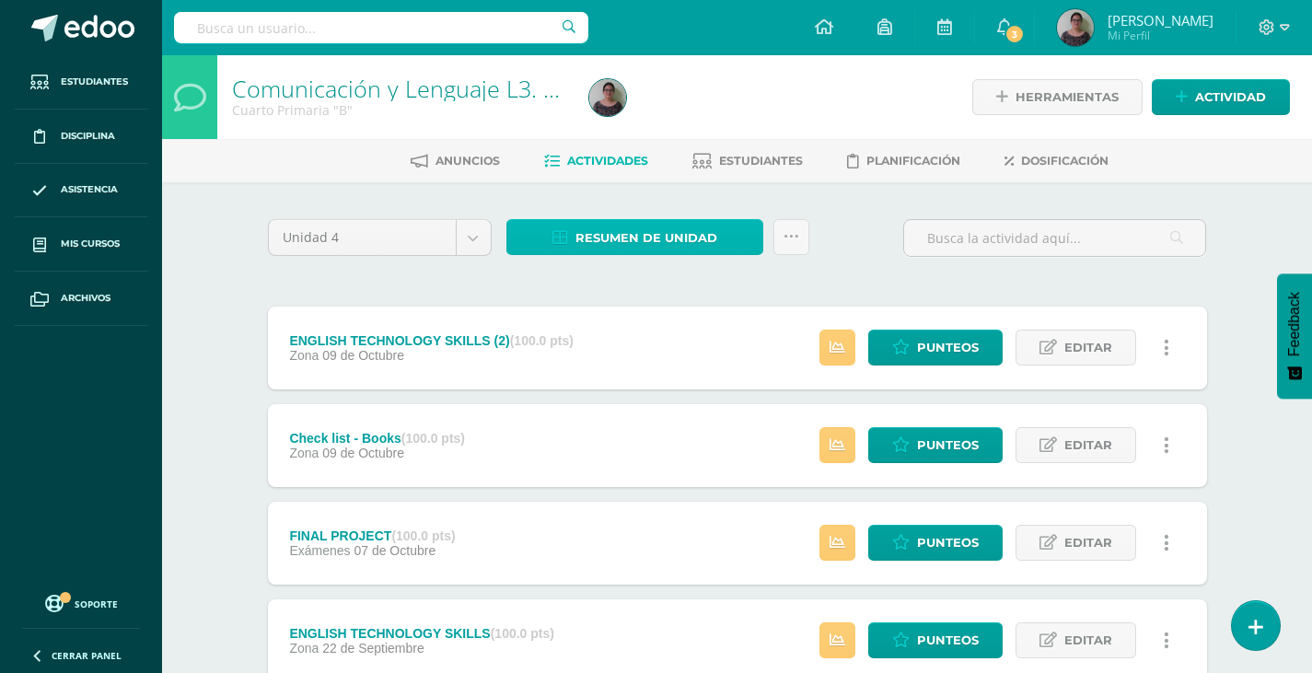
click at [689, 236] on span "Resumen de unidad" at bounding box center [646, 238] width 142 height 34
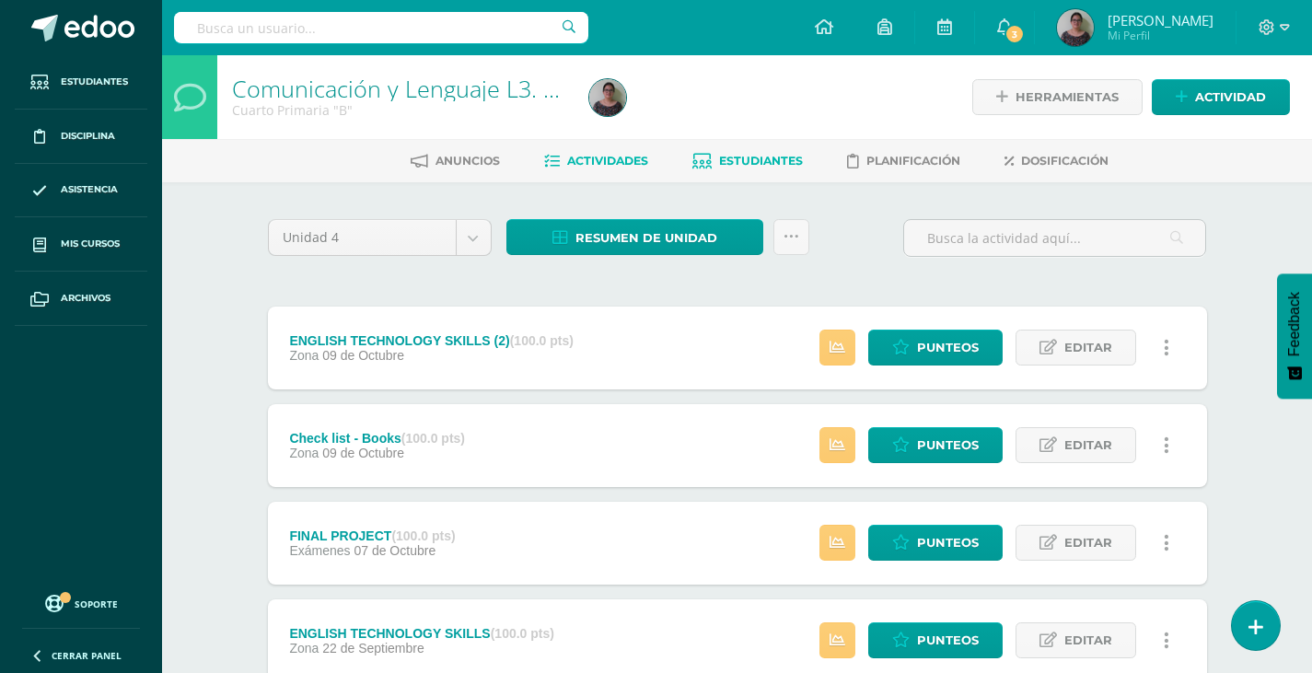
click at [741, 158] on span "Estudiantes" at bounding box center [761, 161] width 84 height 14
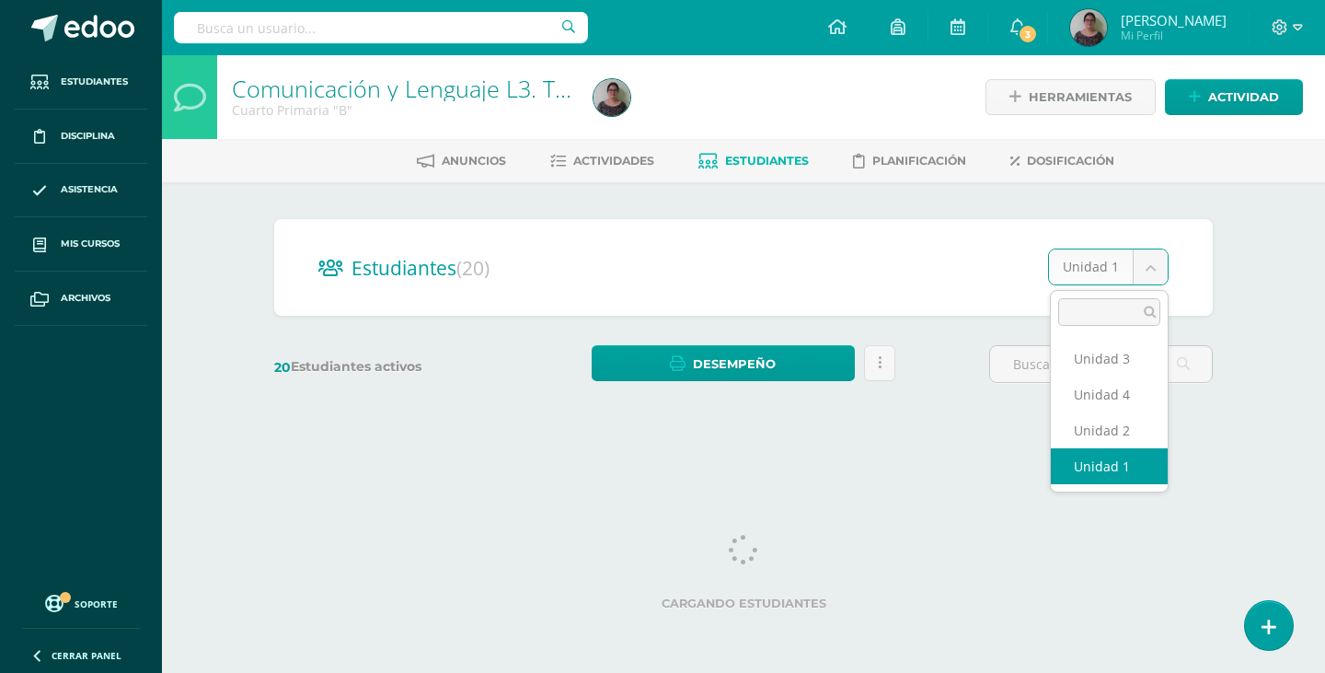
click at [1147, 255] on body "Estudiantes Disciplina Asistencia Mis cursos Archivos Soporte Ayuda Reportar un…" at bounding box center [662, 218] width 1325 height 437
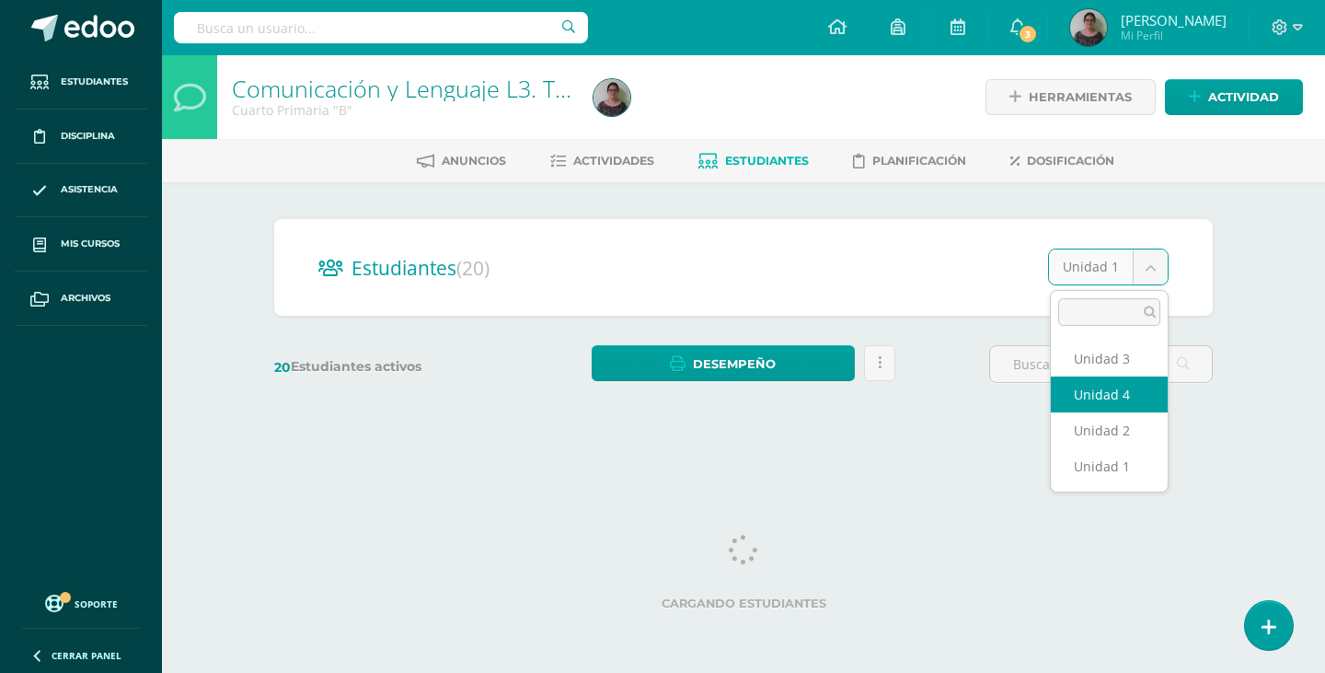
select select "/dashboard/teacher/section/3976/students/?unit=117906"
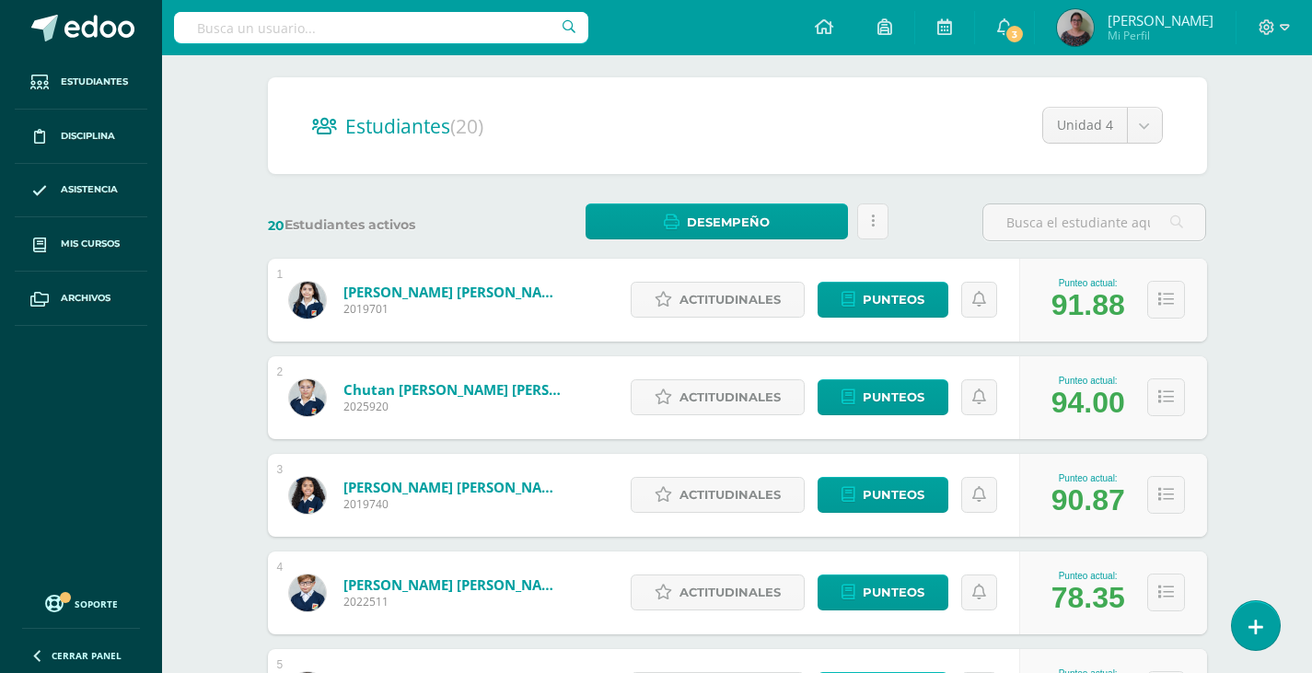
scroll to position [276, 0]
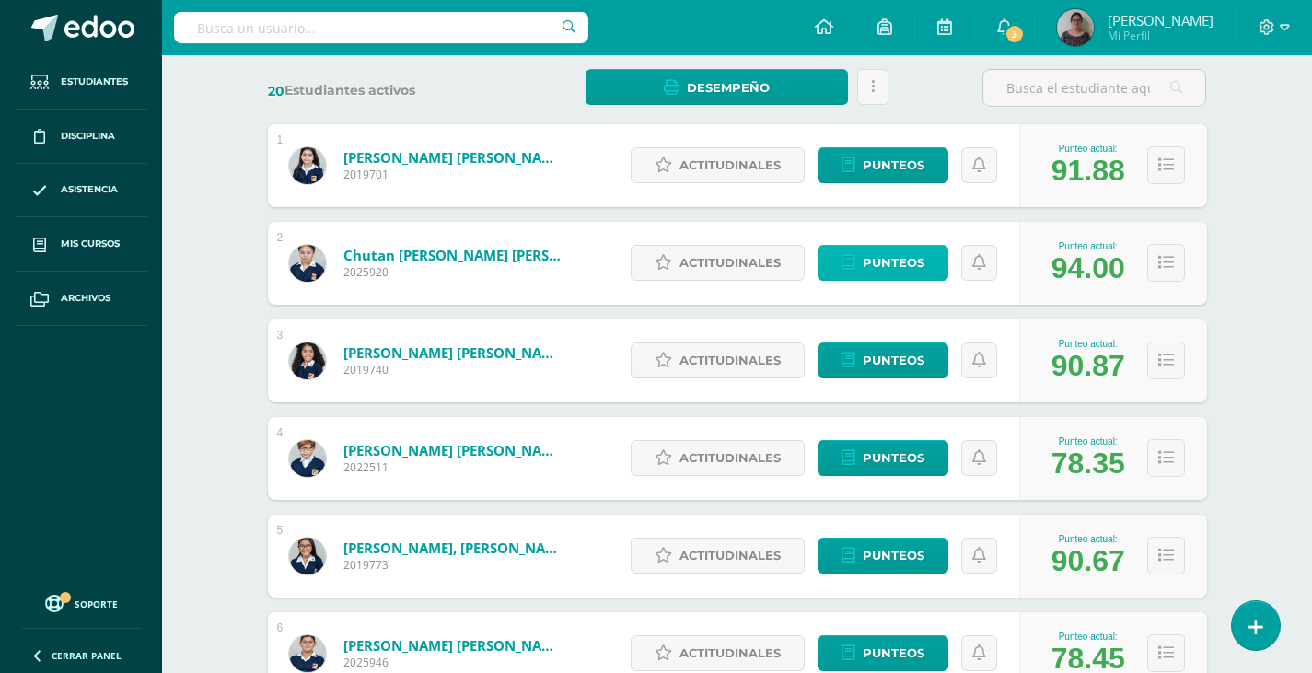
click at [894, 265] on span "Punteos" at bounding box center [893, 263] width 62 height 34
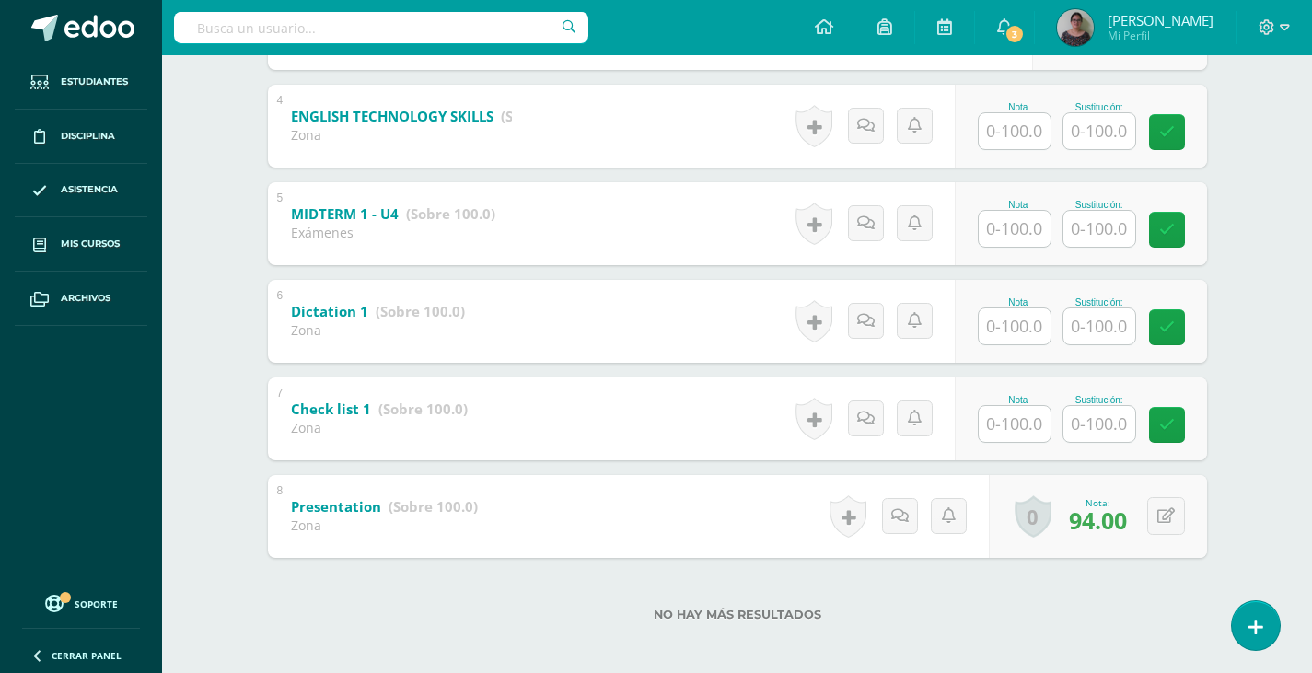
scroll to position [675, 0]
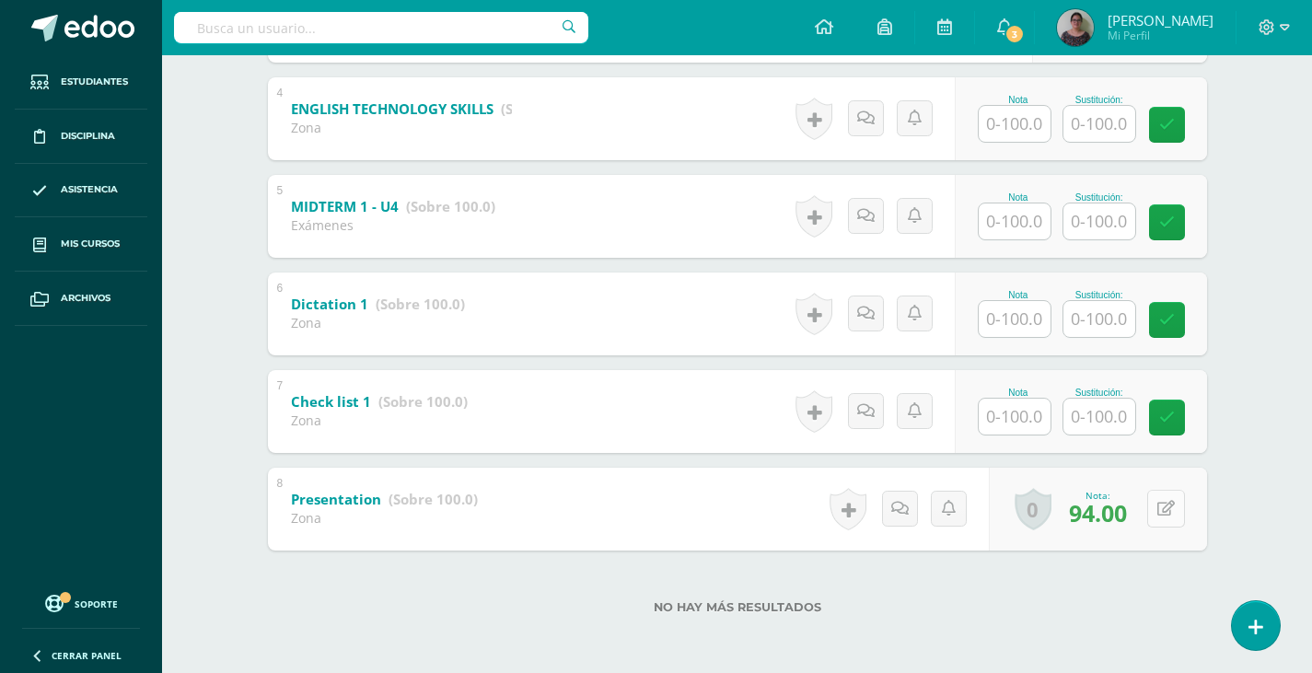
click at [1167, 518] on button at bounding box center [1166, 509] width 38 height 38
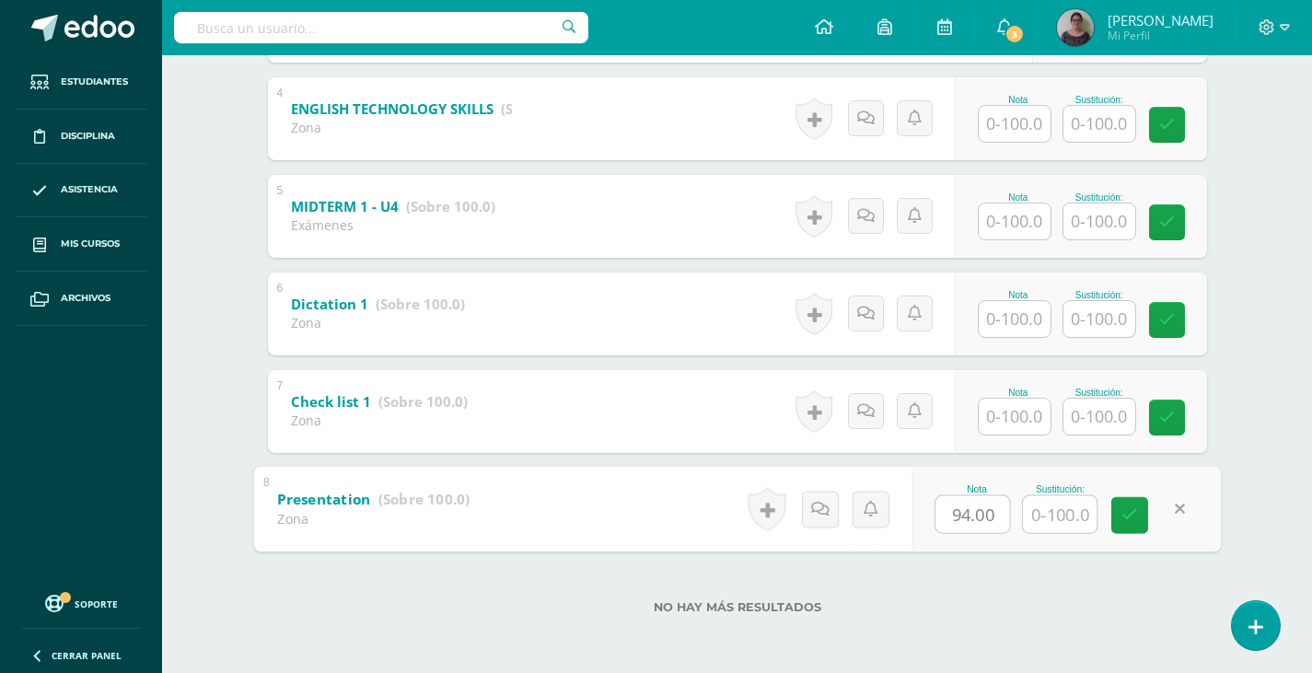
click at [1000, 514] on input "94.00" at bounding box center [972, 513] width 74 height 37
type input "94.33"
click at [1129, 523] on icon at bounding box center [1129, 515] width 17 height 16
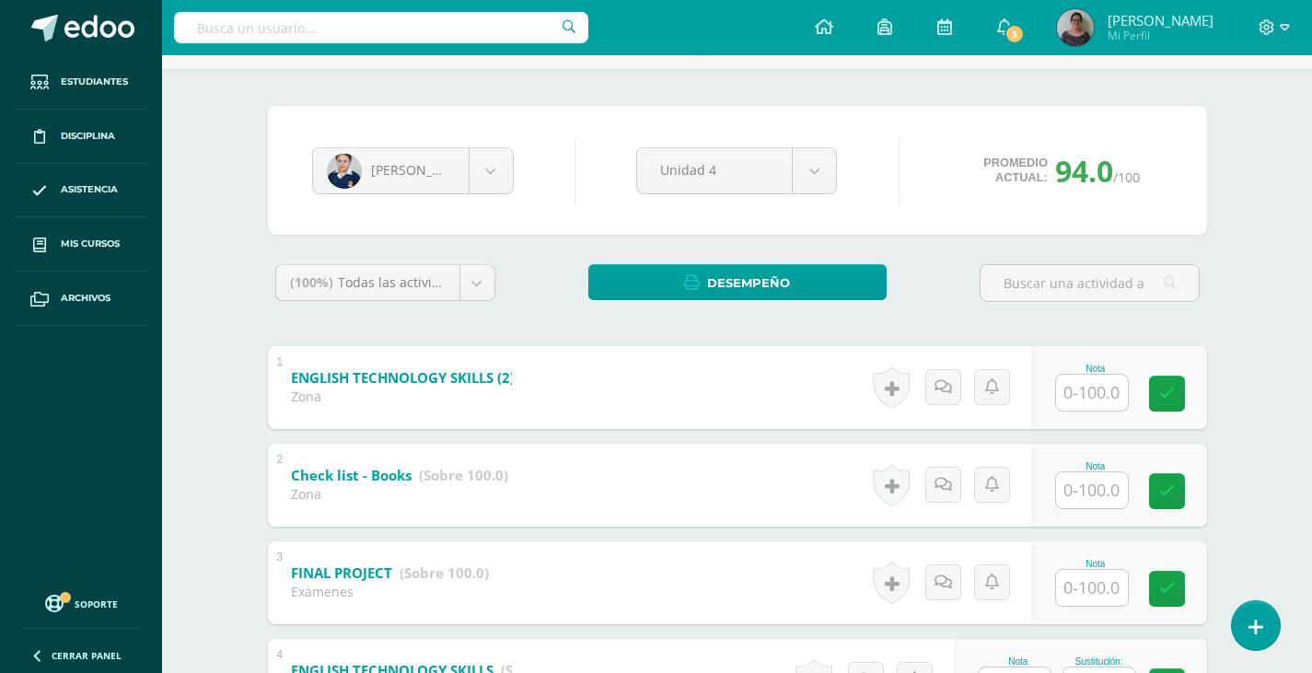
scroll to position [0, 0]
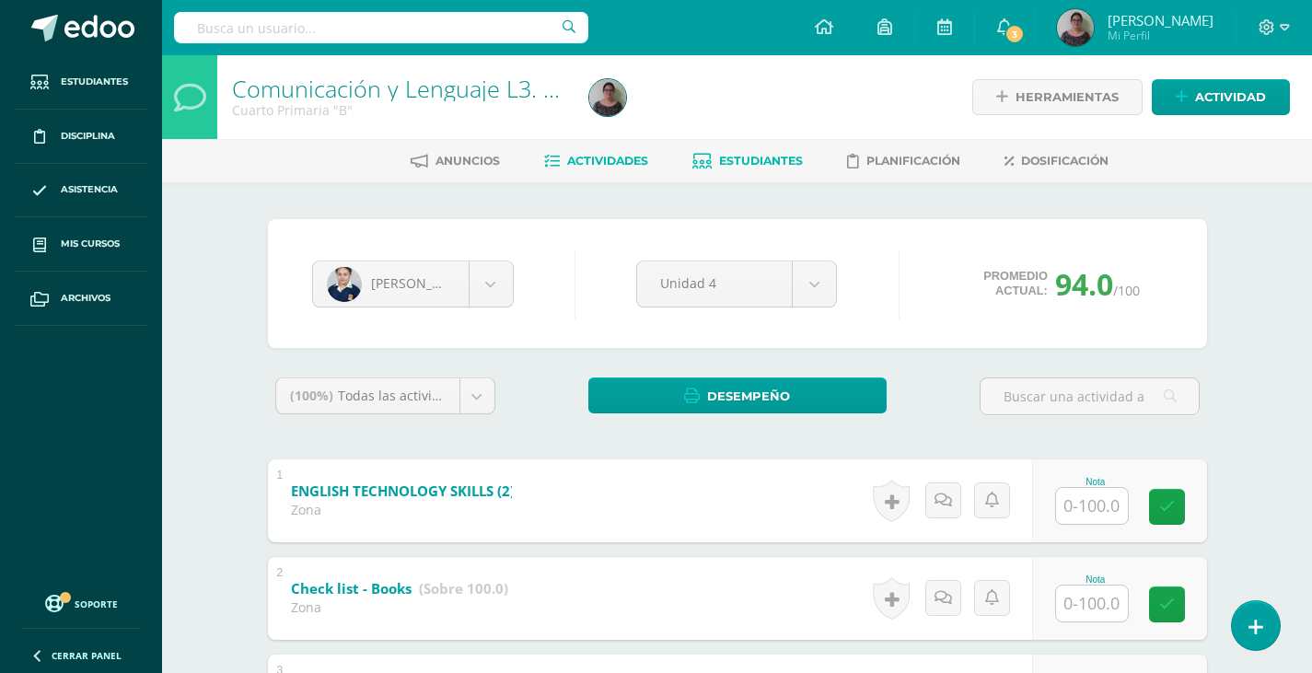
click at [573, 159] on span "Actividades" at bounding box center [607, 161] width 81 height 14
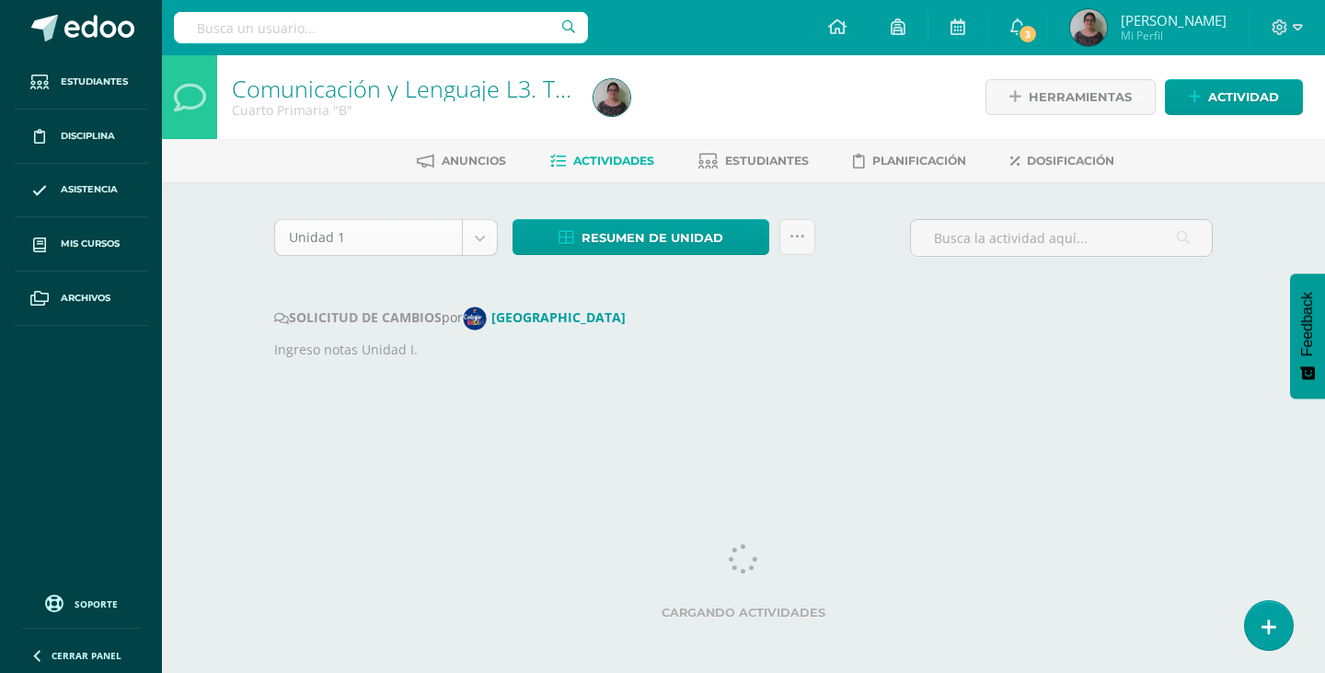
click at [479, 245] on body "Estudiantes Disciplina Asistencia Mis cursos Archivos Soporte Ayuda Reportar un…" at bounding box center [662, 223] width 1325 height 446
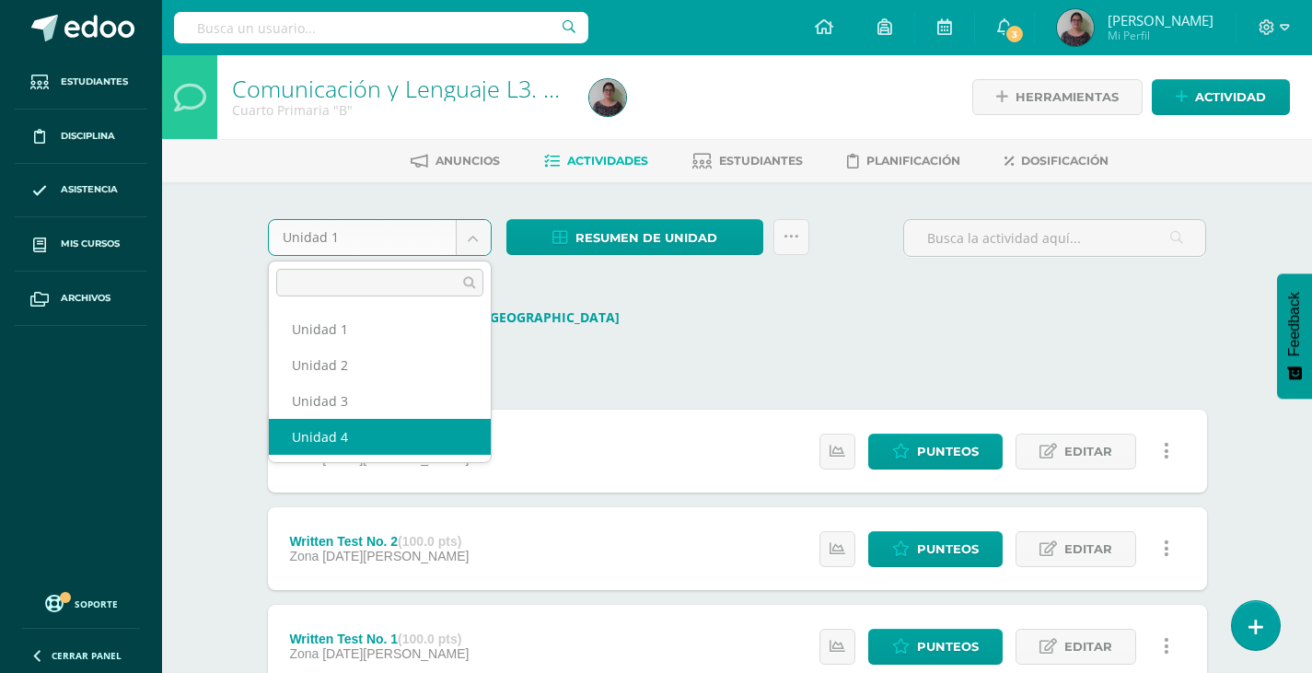
select select "Unidad 4"
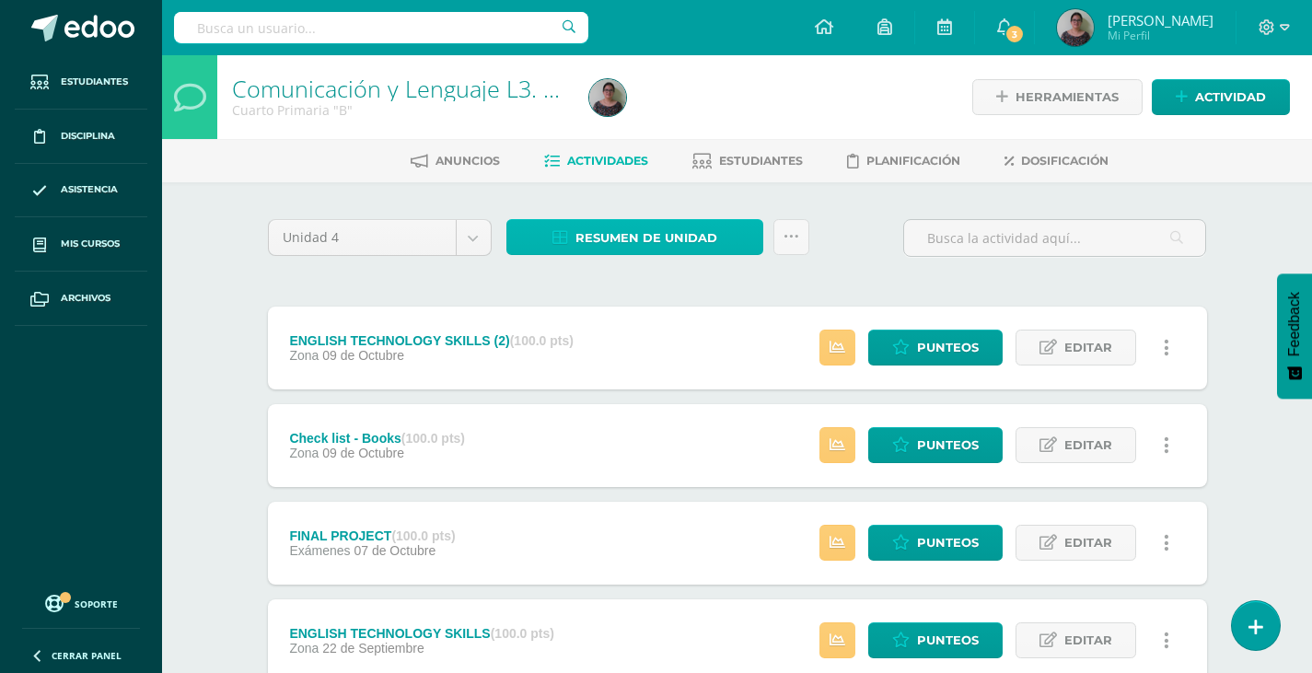
click at [620, 236] on span "Resumen de unidad" at bounding box center [646, 238] width 142 height 34
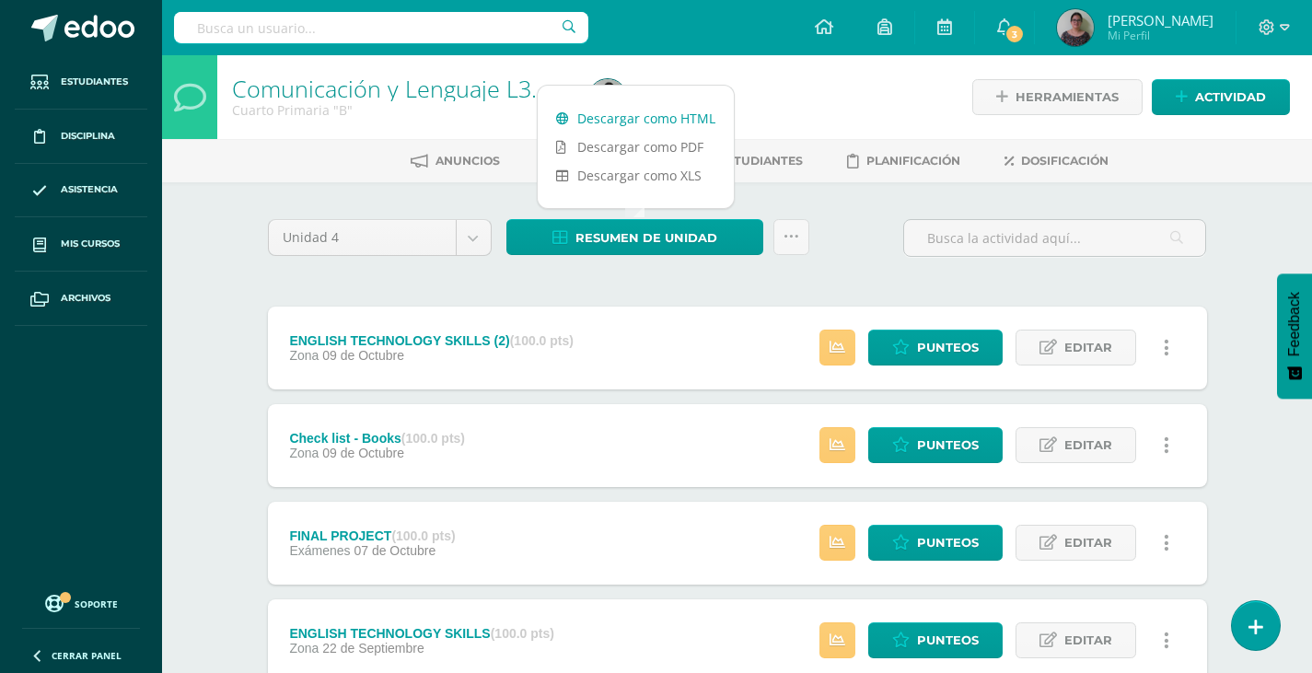
click at [603, 126] on link "Descargar como HTML" at bounding box center [635, 118] width 196 height 29
